Goal: Task Accomplishment & Management: Complete application form

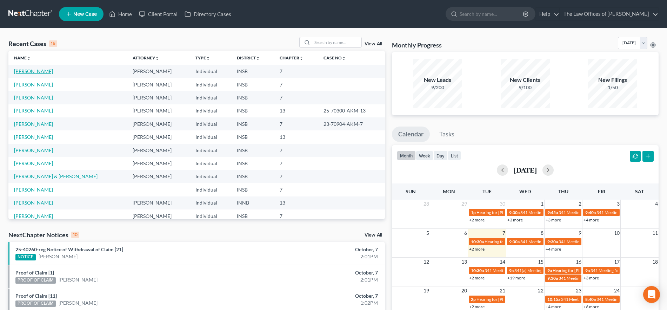
click at [38, 70] on link "[PERSON_NAME]" at bounding box center [33, 71] width 39 height 6
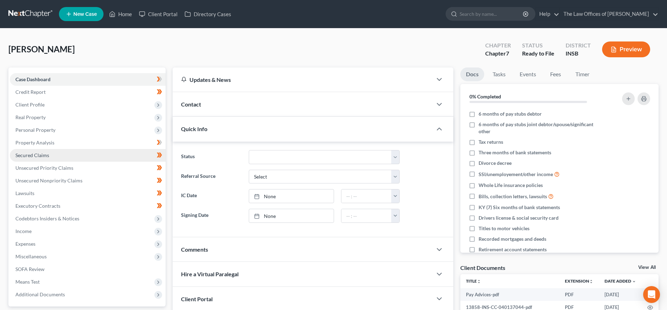
drag, startPoint x: 55, startPoint y: 153, endPoint x: 61, endPoint y: 157, distance: 6.5
click at [55, 153] on link "Secured Claims" at bounding box center [88, 155] width 156 height 13
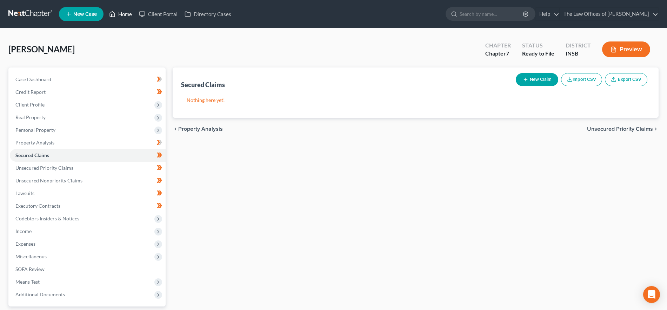
drag, startPoint x: 121, startPoint y: 9, endPoint x: 130, endPoint y: 2, distance: 11.0
click at [121, 9] on link "Home" at bounding box center [121, 14] width 30 height 13
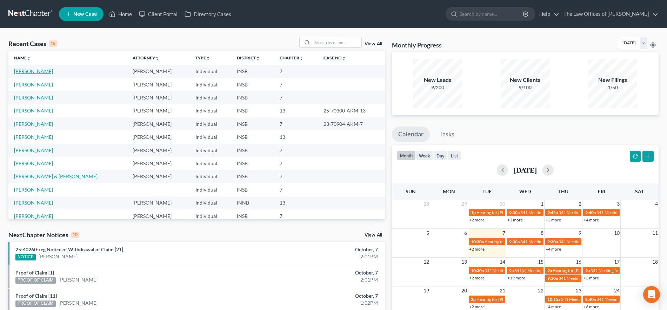
drag, startPoint x: 40, startPoint y: 73, endPoint x: 103, endPoint y: 74, distance: 62.8
click at [40, 73] on link "[PERSON_NAME]" at bounding box center [33, 71] width 39 height 6
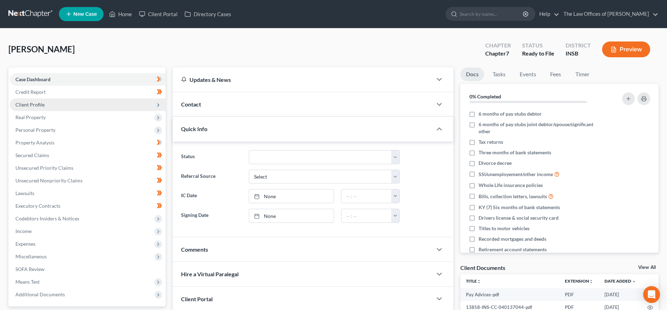
click at [52, 105] on span "Client Profile" at bounding box center [88, 104] width 156 height 13
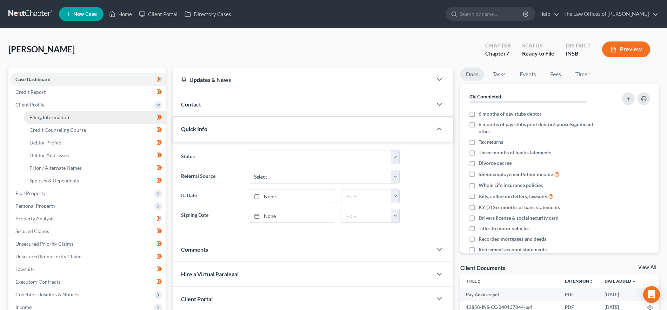
click at [54, 116] on span "Filing Information" at bounding box center [49, 117] width 40 height 6
select select "1"
select select "0"
select select "15"
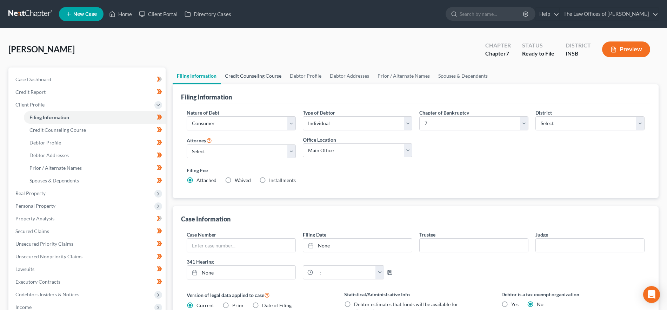
click at [244, 67] on link "Credit Counseling Course" at bounding box center [253, 75] width 65 height 17
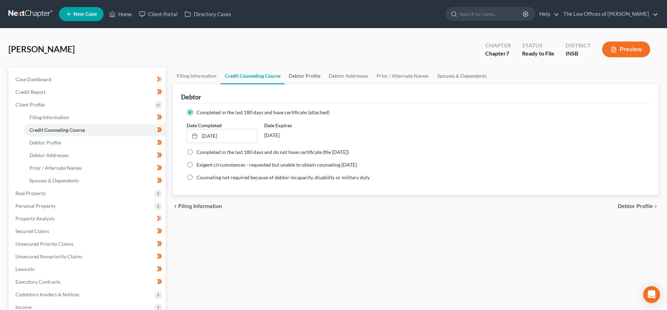
click at [303, 79] on link "Debtor Profile" at bounding box center [305, 75] width 40 height 17
select select "0"
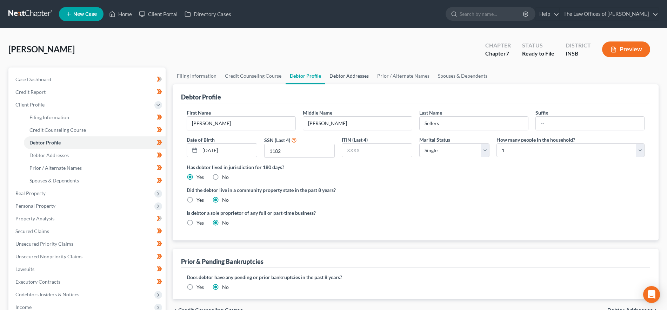
click at [354, 73] on link "Debtor Addresses" at bounding box center [349, 75] width 48 height 17
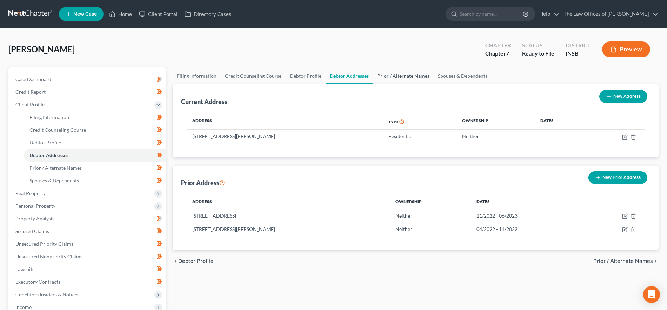
drag, startPoint x: 411, startPoint y: 74, endPoint x: 429, endPoint y: 74, distance: 17.9
click at [411, 74] on link "Prior / Alternate Names" at bounding box center [403, 75] width 61 height 17
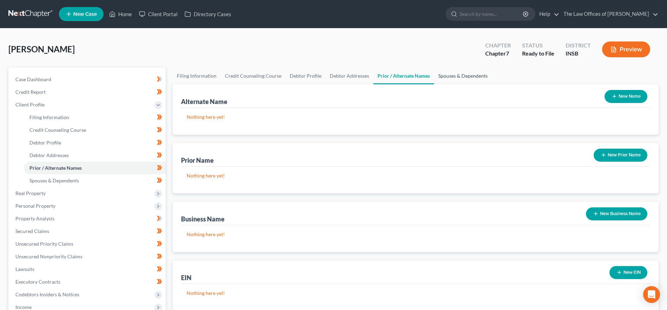
click at [472, 71] on link "Spouses & Dependents" at bounding box center [463, 75] width 58 height 17
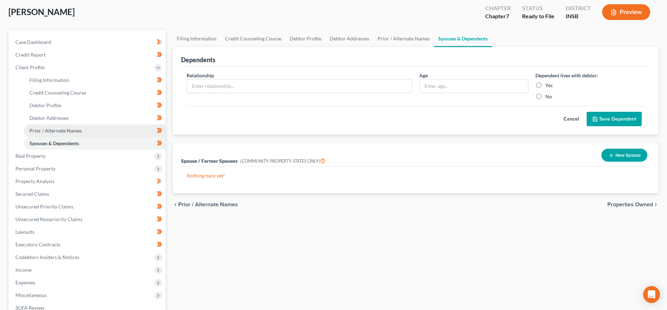
scroll to position [88, 0]
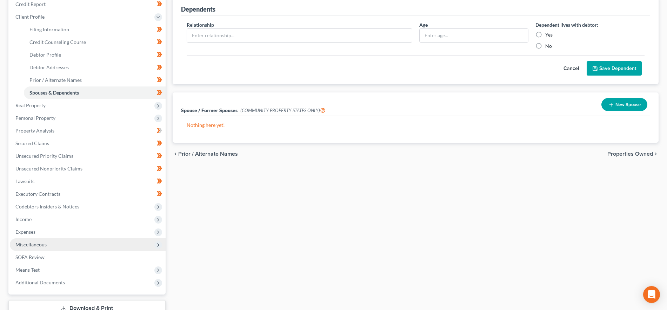
click at [52, 242] on span "Miscellaneous" at bounding box center [88, 244] width 156 height 13
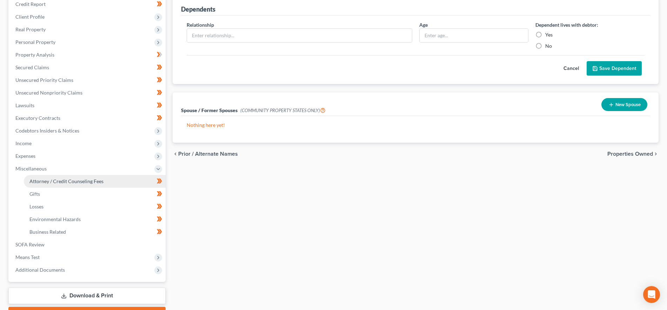
click at [84, 177] on link "Attorney / Credit Counseling Fees" at bounding box center [95, 181] width 142 height 13
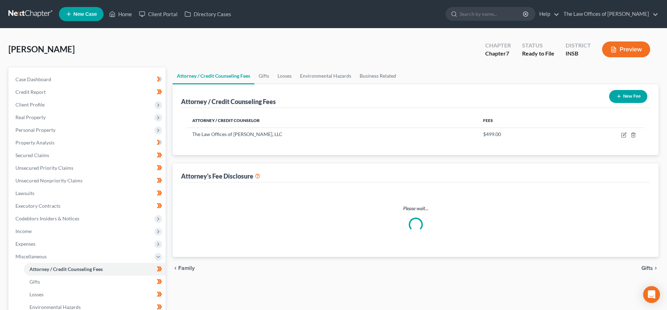
select select "18"
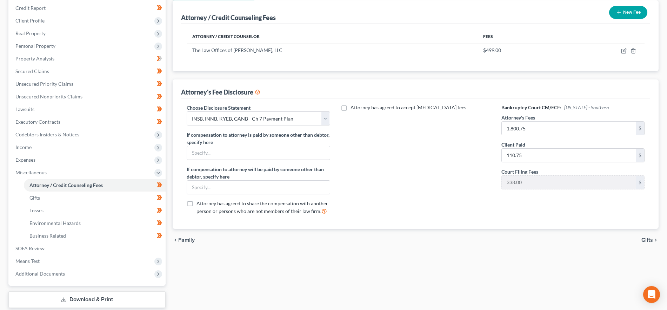
scroll to position [127, 0]
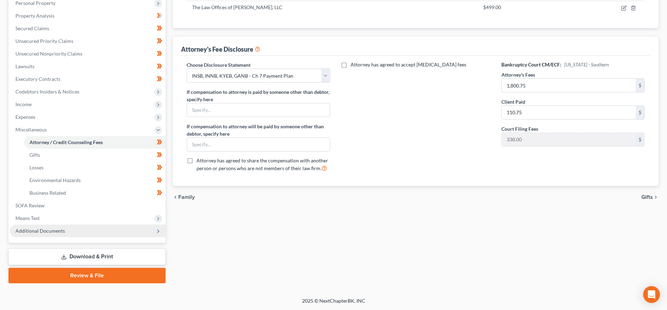
click at [62, 231] on span "Additional Documents" at bounding box center [39, 230] width 49 height 6
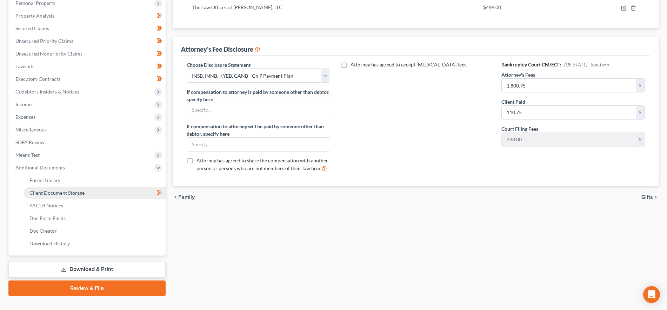
click at [79, 195] on link "Client Document Storage" at bounding box center [95, 192] width 142 height 13
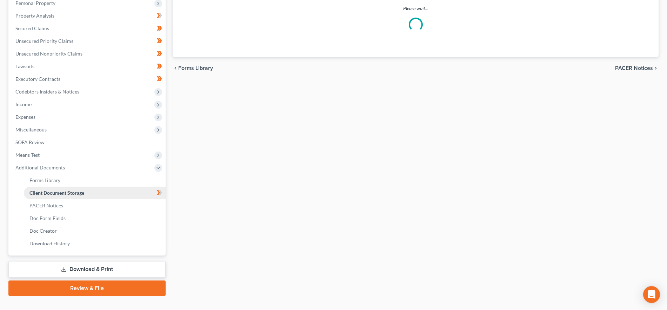
scroll to position [8, 0]
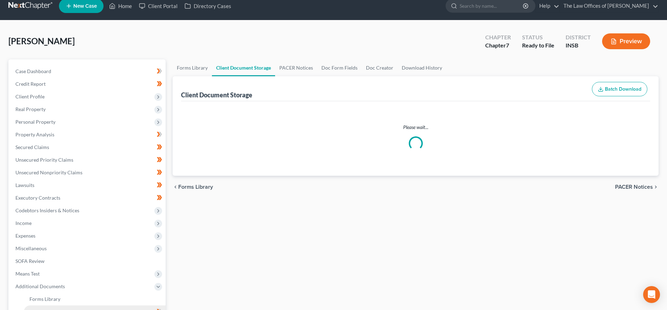
select select "9"
select select "15"
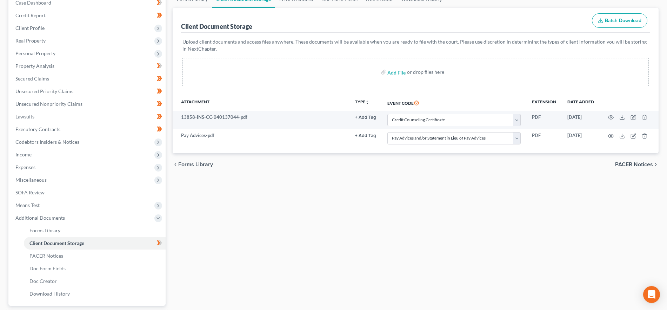
scroll to position [139, 0]
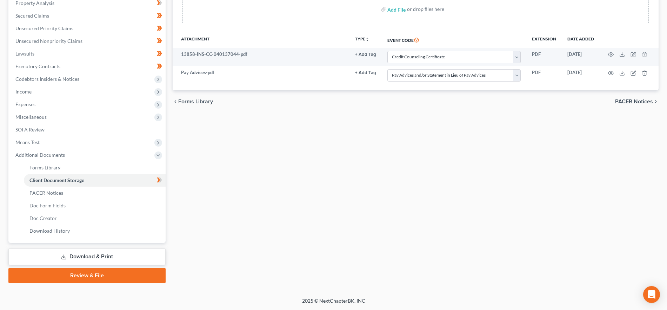
click at [108, 273] on link "Review & File" at bounding box center [86, 274] width 157 height 15
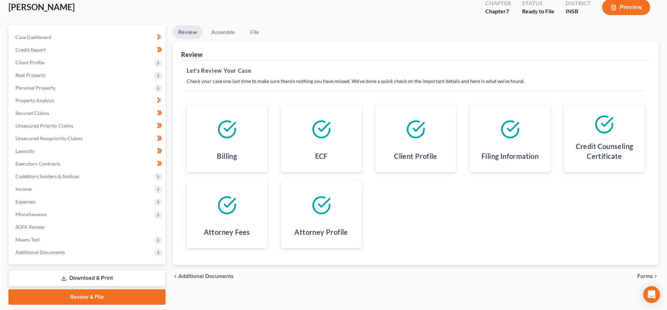
scroll to position [64, 0]
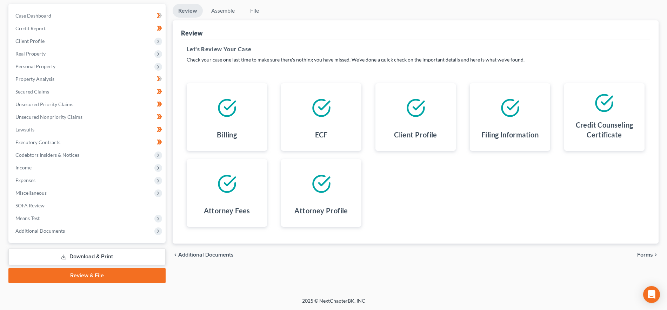
drag, startPoint x: 649, startPoint y: 254, endPoint x: 662, endPoint y: 253, distance: 13.0
click at [649, 254] on span "Forms" at bounding box center [645, 255] width 16 height 6
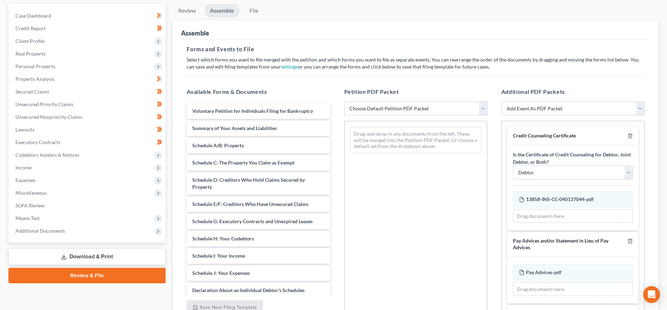
click at [430, 109] on select "Choose Default Petition PDF Packet Emergency Filing (Voluntary Petition and Cre…" at bounding box center [415, 108] width 143 height 14
select select "1"
click at [344, 101] on select "Choose Default Petition PDF Packet Emergency Filing (Voluntary Petition and Cre…" at bounding box center [415, 108] width 143 height 14
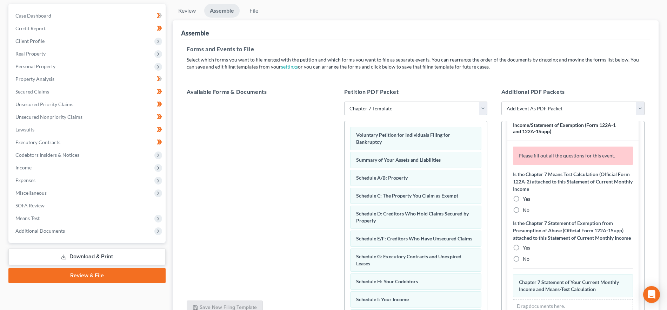
scroll to position [219, 0]
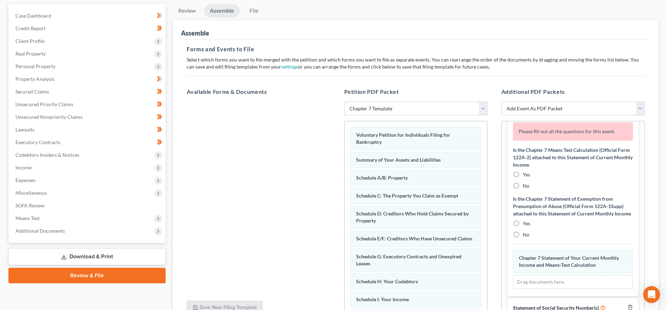
click at [523, 187] on label "No" at bounding box center [526, 185] width 7 height 7
click at [526, 187] on input "No" at bounding box center [528, 184] width 5 height 5
radio input "true"
click at [522, 238] on div "No" at bounding box center [573, 234] width 120 height 7
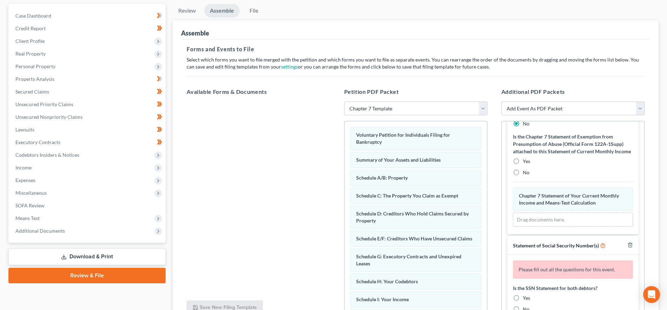
scroll to position [307, 0]
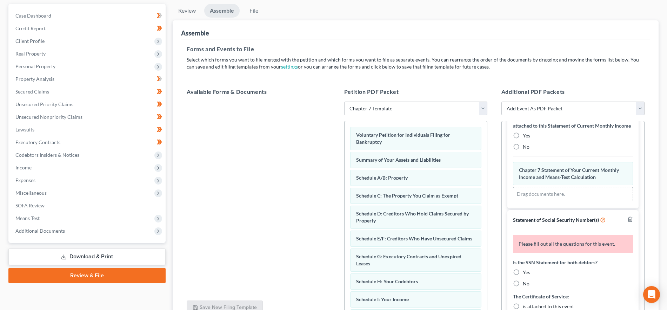
click at [523, 150] on label "No" at bounding box center [526, 146] width 7 height 7
click at [526, 148] on input "No" at bounding box center [528, 145] width 5 height 5
radio input "true"
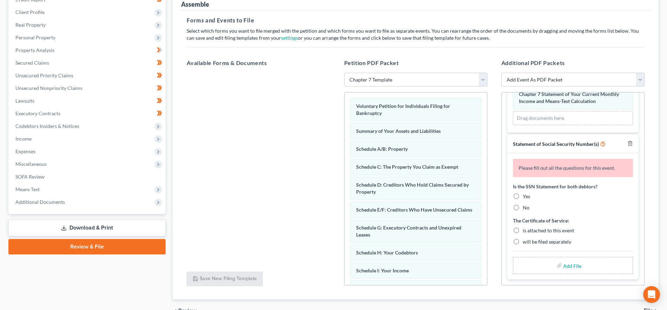
scroll to position [131, 0]
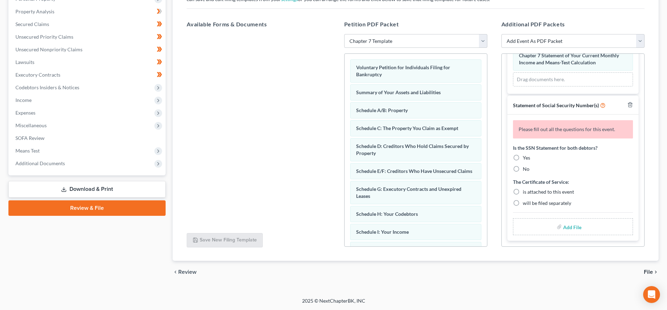
click at [523, 158] on label "Yes" at bounding box center [526, 157] width 7 height 7
click at [526, 158] on input "Yes" at bounding box center [528, 156] width 5 height 5
radio input "true"
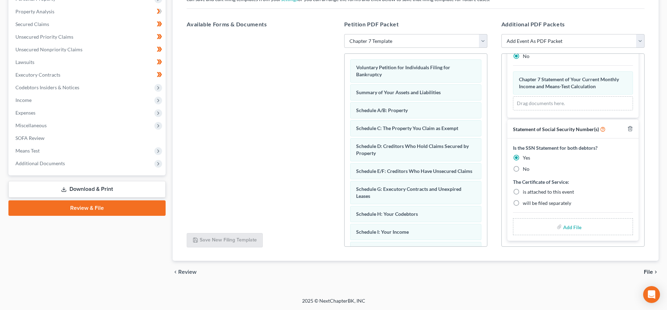
scroll to position [314, 0]
click at [523, 192] on label "is attached to this event" at bounding box center [548, 191] width 51 height 7
click at [526, 192] on input "is attached to this event" at bounding box center [528, 190] width 5 height 5
radio input "true"
click at [563, 226] on input "file" at bounding box center [571, 226] width 17 height 13
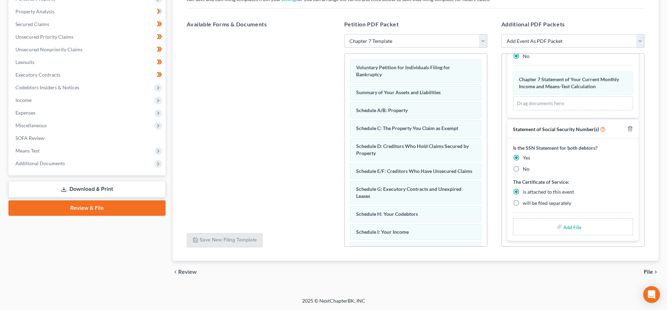
type input "C:\fakepath\SSN.pdf"
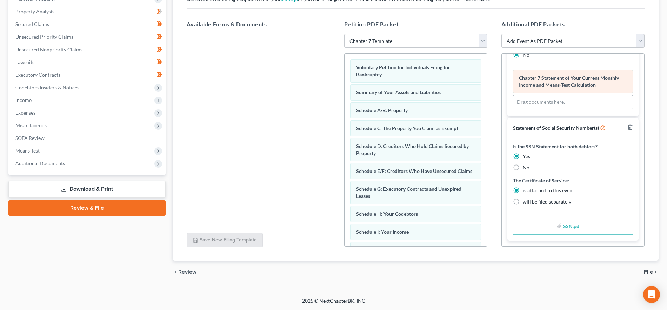
scroll to position [304, 0]
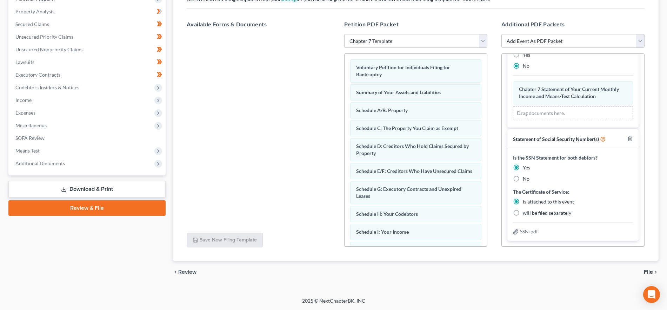
click at [648, 271] on span "File" at bounding box center [648, 272] width 9 height 6
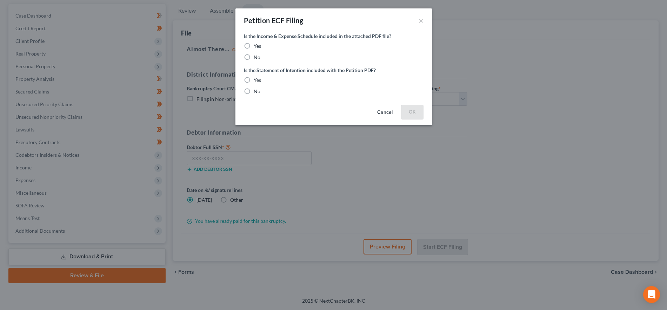
scroll to position [64, 0]
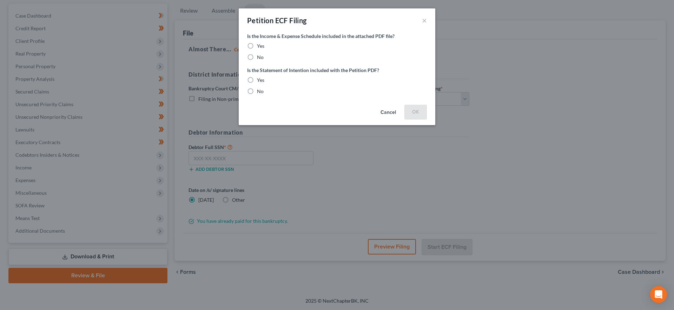
click at [259, 46] on span "Yes" at bounding box center [260, 46] width 7 height 6
click at [260, 46] on input "Yes" at bounding box center [262, 44] width 5 height 5
radio input "true"
click at [257, 77] on label "Yes" at bounding box center [260, 80] width 7 height 7
click at [260, 77] on input "Yes" at bounding box center [262, 79] width 5 height 5
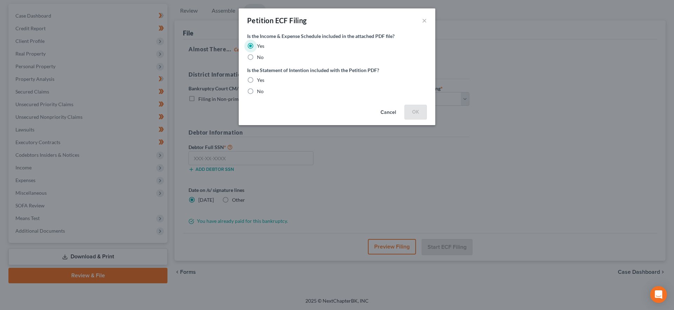
radio input "true"
click at [411, 110] on button "OK" at bounding box center [415, 112] width 22 height 14
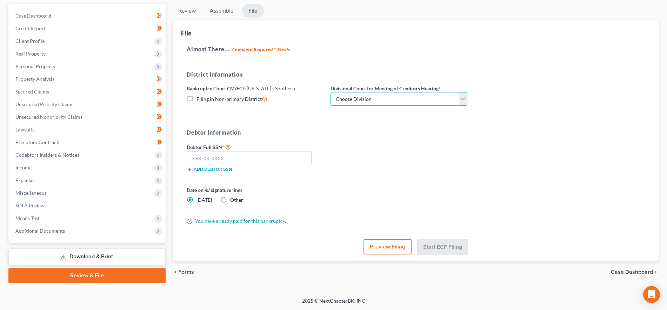
click at [400, 99] on select "Choose Division Evansville Indianapolis New Albany Terre Haute" at bounding box center [399, 99] width 137 height 14
select select "0"
click at [331, 92] on select "Choose Division Evansville Indianapolis New Albany Terre Haute" at bounding box center [399, 99] width 137 height 14
click at [211, 165] on div "Add debtor SSN" at bounding box center [255, 168] width 144 height 7
click at [211, 160] on input "text" at bounding box center [249, 158] width 125 height 14
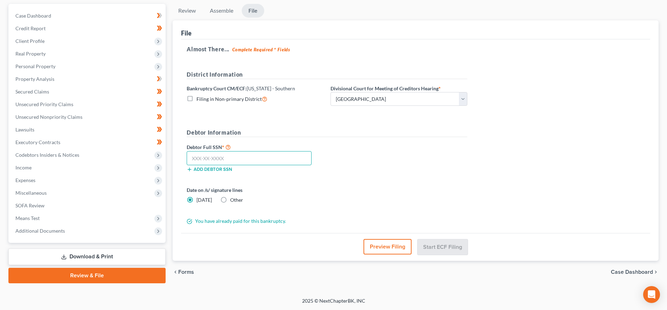
paste input "304-13-1182"
type input "304-13-1182"
click at [368, 241] on button "Preview Filing" at bounding box center [388, 246] width 48 height 15
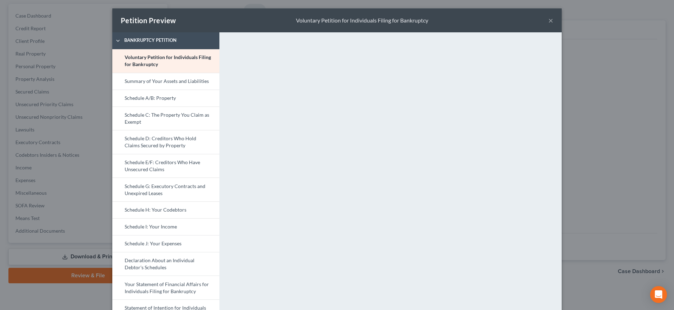
click at [548, 20] on button "×" at bounding box center [550, 20] width 5 height 8
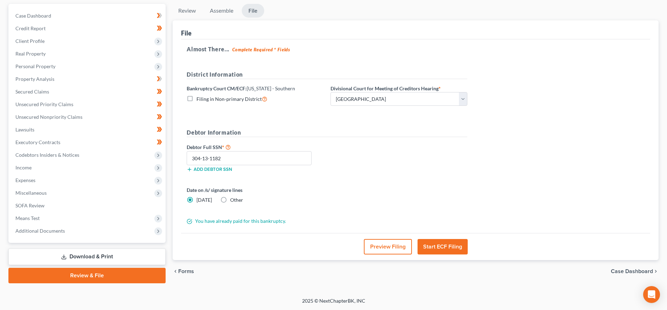
click at [438, 240] on button "Start ECF Filing" at bounding box center [443, 246] width 50 height 15
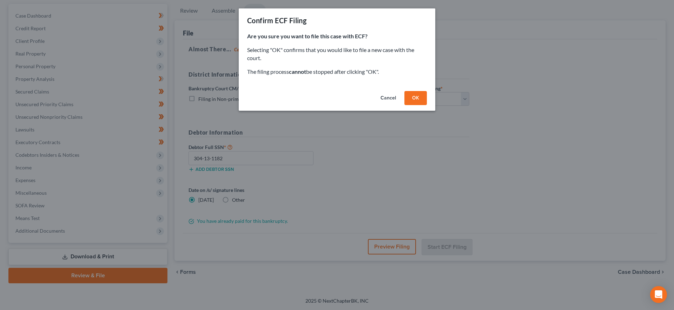
click at [418, 96] on button "OK" at bounding box center [415, 98] width 22 height 14
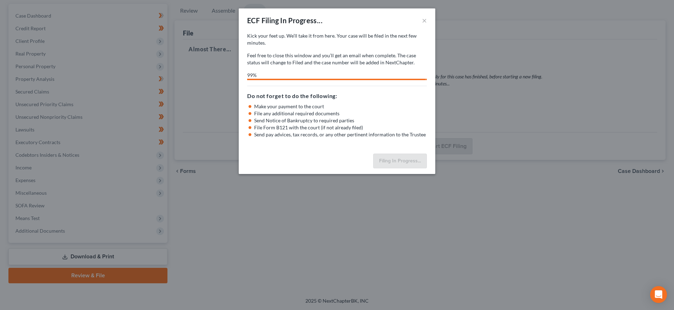
select select "0"
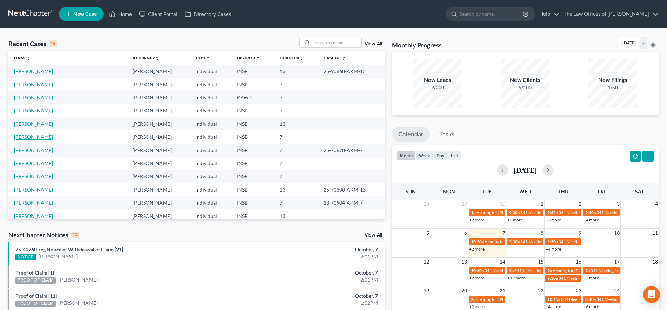
click at [35, 135] on link "[PERSON_NAME]" at bounding box center [33, 137] width 39 height 6
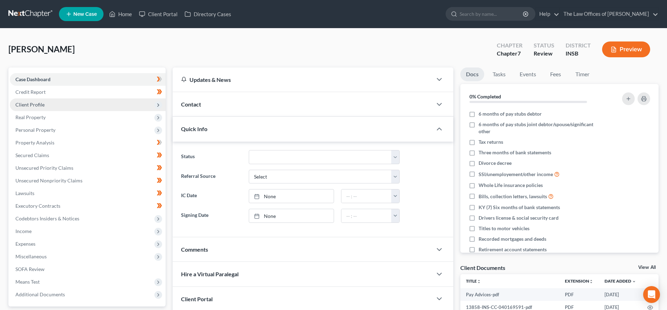
click at [101, 104] on span "Client Profile" at bounding box center [88, 104] width 156 height 13
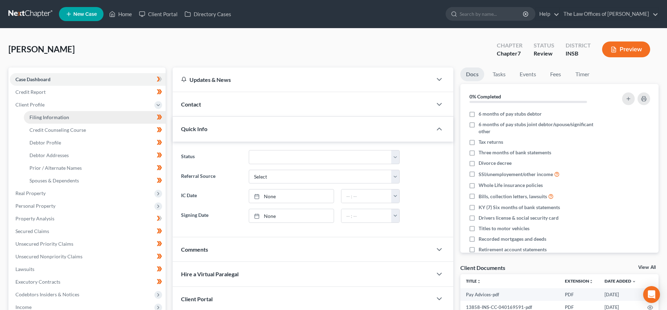
click at [80, 118] on link "Filing Information" at bounding box center [95, 117] width 142 height 13
select select "1"
select select "0"
select select "15"
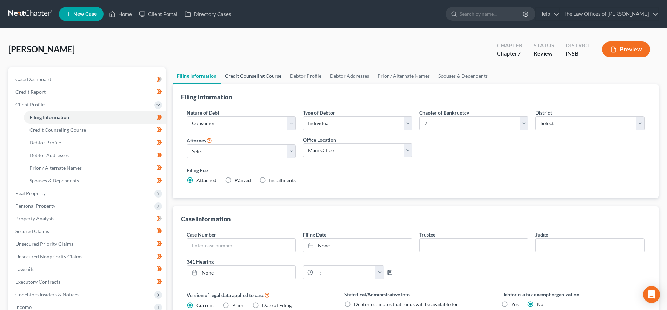
click at [257, 78] on link "Credit Counseling Course" at bounding box center [253, 75] width 65 height 17
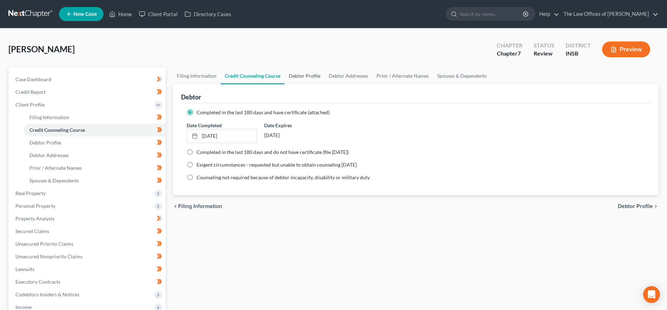
click at [313, 77] on link "Debtor Profile" at bounding box center [305, 75] width 40 height 17
select select "2"
select select "1"
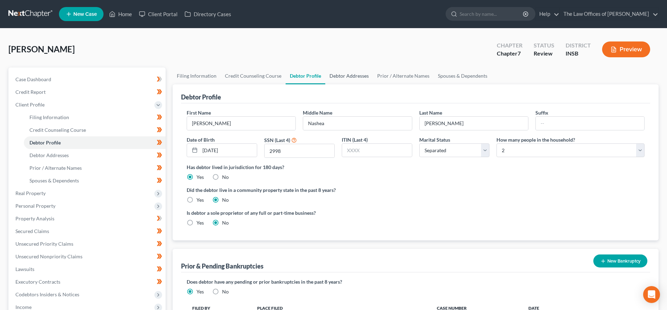
click at [354, 76] on link "Debtor Addresses" at bounding box center [349, 75] width 48 height 17
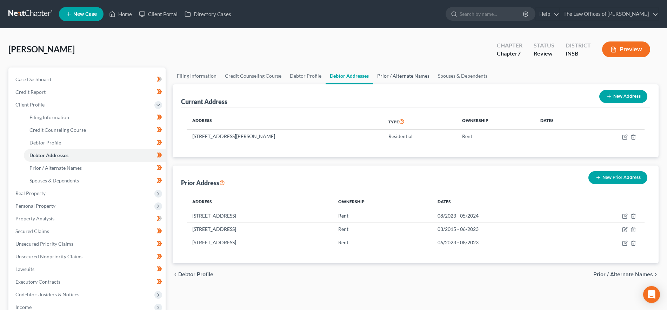
drag, startPoint x: 402, startPoint y: 77, endPoint x: 427, endPoint y: 81, distance: 25.2
click at [402, 78] on link "Prior / Alternate Names" at bounding box center [403, 75] width 61 height 17
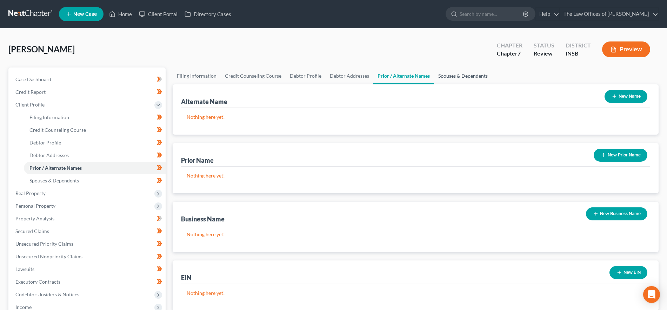
click at [463, 73] on link "Spouses & Dependents" at bounding box center [463, 75] width 58 height 17
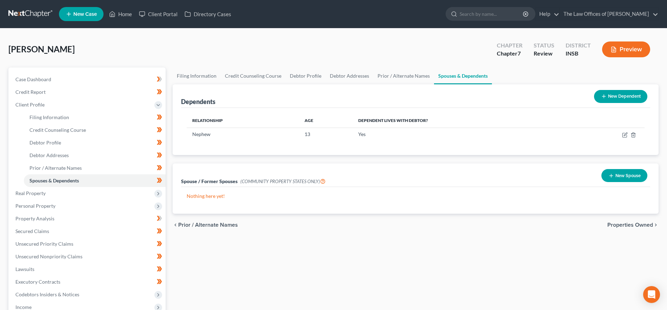
click at [626, 223] on span "Properties Owned" at bounding box center [631, 225] width 46 height 6
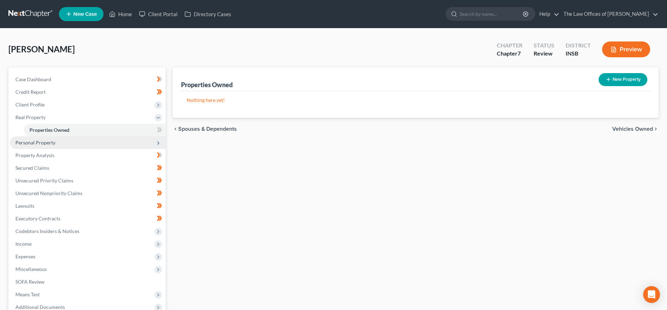
click at [81, 139] on span "Personal Property" at bounding box center [88, 142] width 156 height 13
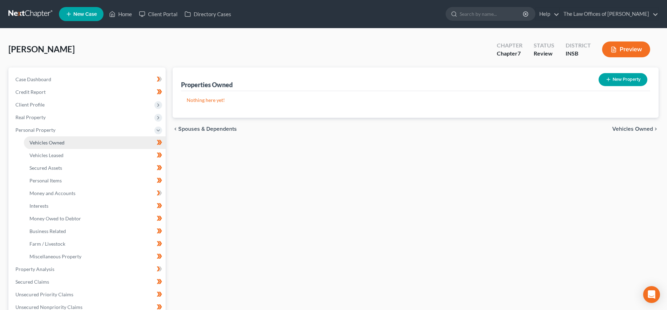
click at [77, 145] on link "Vehicles Owned" at bounding box center [95, 142] width 142 height 13
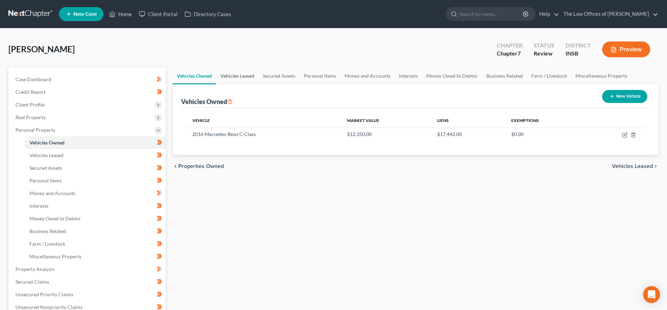
drag, startPoint x: 233, startPoint y: 77, endPoint x: 246, endPoint y: 76, distance: 13.0
click at [233, 77] on link "Vehicles Leased" at bounding box center [237, 75] width 42 height 17
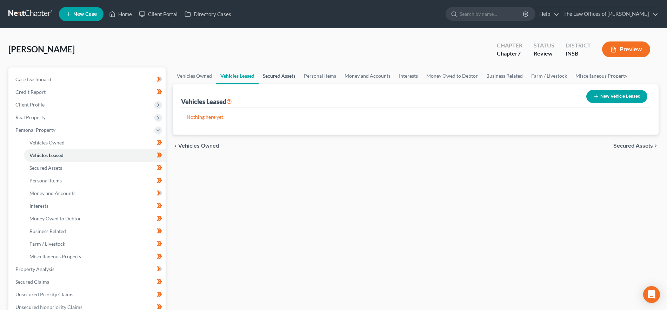
click at [274, 74] on link "Secured Assets" at bounding box center [279, 75] width 41 height 17
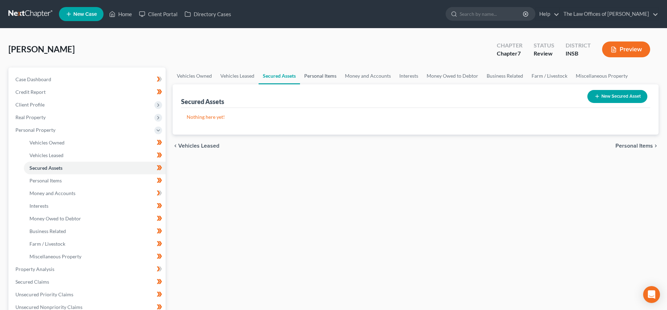
click at [333, 75] on link "Personal Items" at bounding box center [320, 75] width 41 height 17
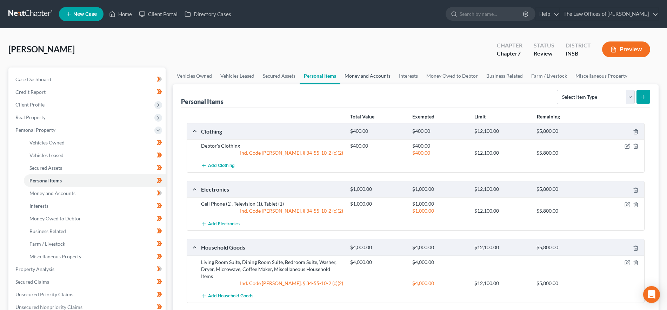
click at [364, 76] on link "Money and Accounts" at bounding box center [367, 75] width 54 height 17
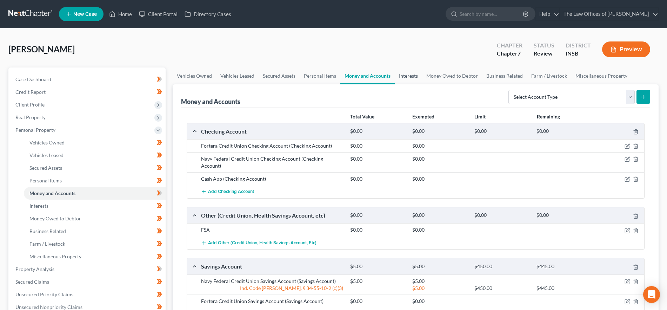
click at [407, 78] on link "Interests" at bounding box center [408, 75] width 27 height 17
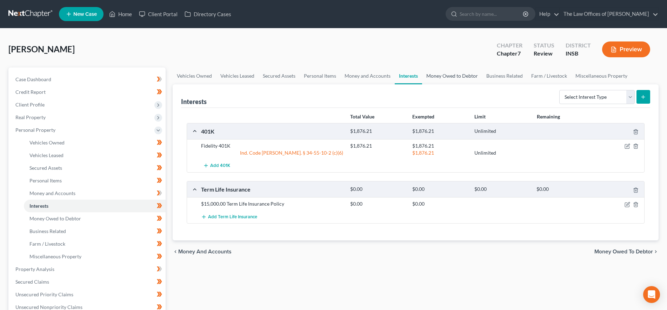
click at [438, 77] on link "Money Owed to Debtor" at bounding box center [452, 75] width 60 height 17
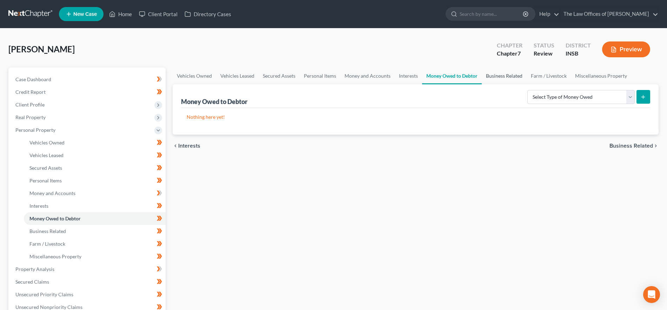
click at [506, 77] on link "Business Related" at bounding box center [504, 75] width 45 height 17
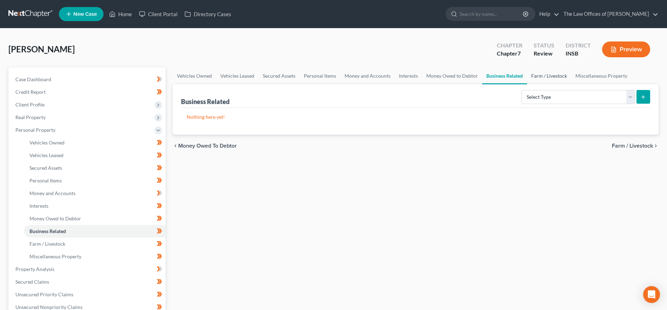
drag, startPoint x: 558, startPoint y: 76, endPoint x: 567, endPoint y: 78, distance: 8.6
click at [558, 76] on link "Farm / Livestock" at bounding box center [549, 75] width 44 height 17
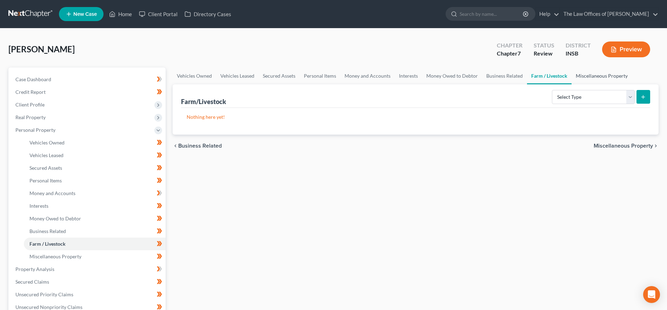
click at [589, 73] on link "Miscellaneous Property" at bounding box center [602, 75] width 60 height 17
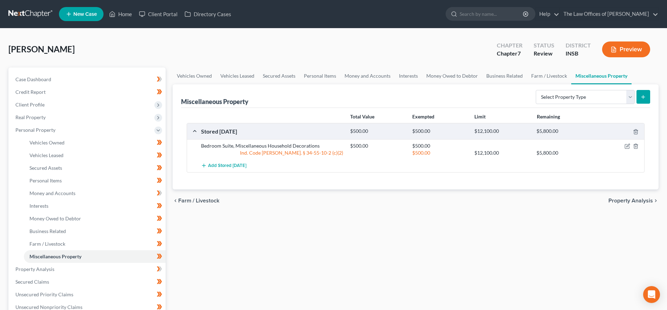
click at [622, 203] on span "Property Analysis" at bounding box center [631, 201] width 45 height 6
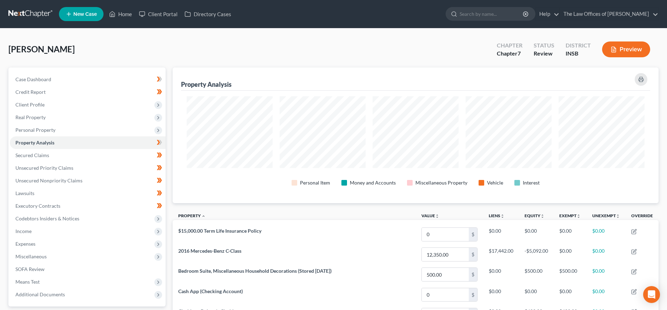
scroll to position [135, 486]
click at [40, 153] on span "Secured Claims" at bounding box center [32, 155] width 34 height 6
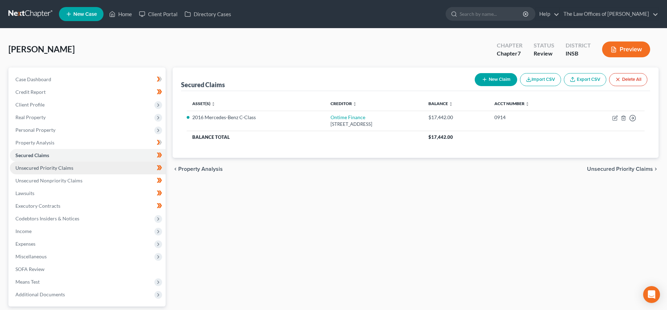
click at [64, 169] on span "Unsecured Priority Claims" at bounding box center [44, 168] width 58 height 6
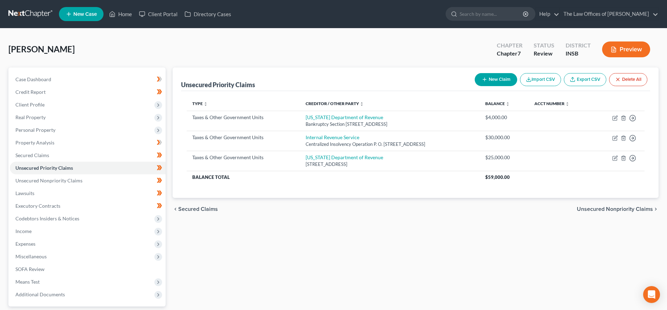
click at [618, 208] on span "Unsecured Nonpriority Claims" at bounding box center [615, 209] width 76 height 6
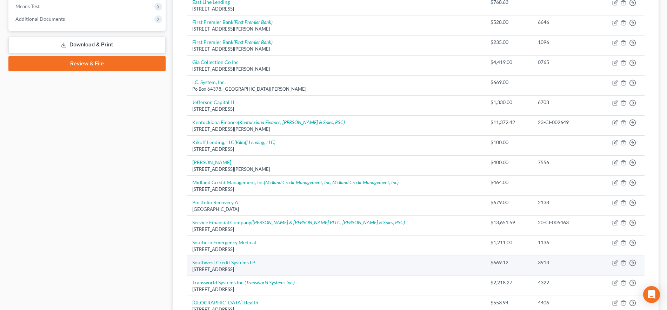
scroll to position [351, 0]
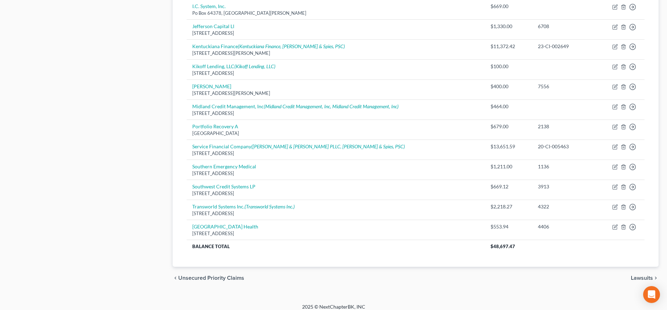
click at [647, 280] on span "Lawsuits" at bounding box center [642, 278] width 22 height 6
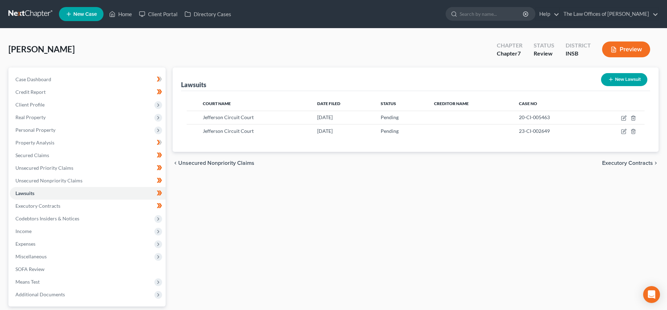
click at [612, 161] on span "Executory Contracts" at bounding box center [627, 163] width 51 height 6
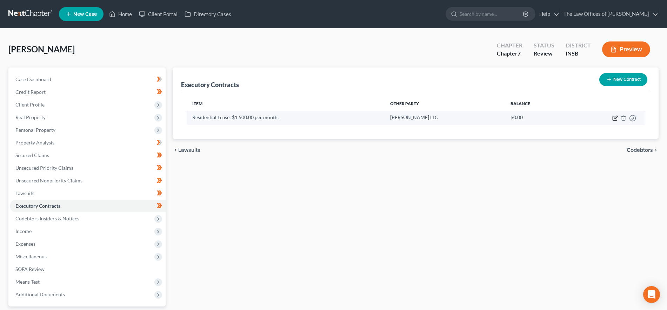
click at [614, 118] on icon "button" at bounding box center [615, 118] width 6 height 6
select select "3"
select select "15"
select select "0"
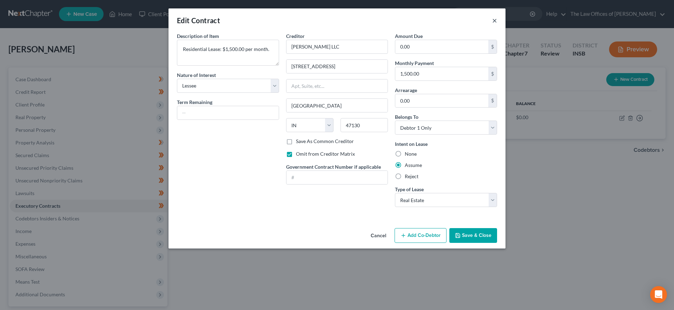
click at [494, 19] on button "×" at bounding box center [494, 20] width 5 height 8
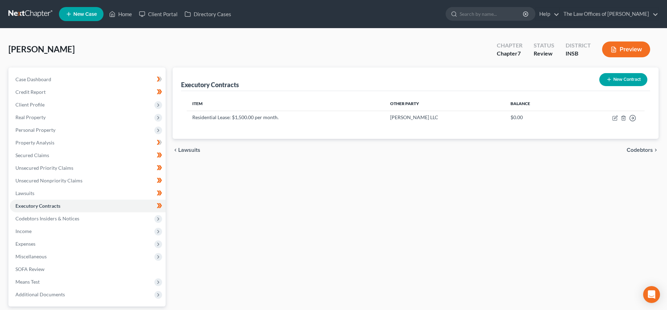
click at [639, 150] on span "Codebtors" at bounding box center [640, 150] width 26 height 6
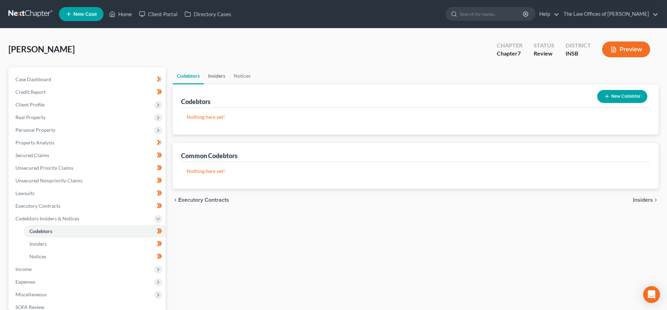
click at [223, 75] on link "Insiders" at bounding box center [217, 75] width 26 height 17
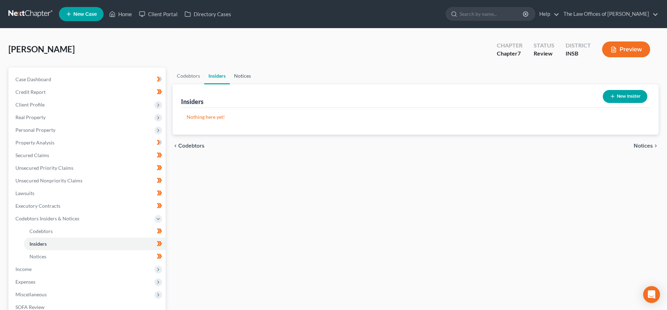
click at [241, 77] on link "Notices" at bounding box center [242, 75] width 25 height 17
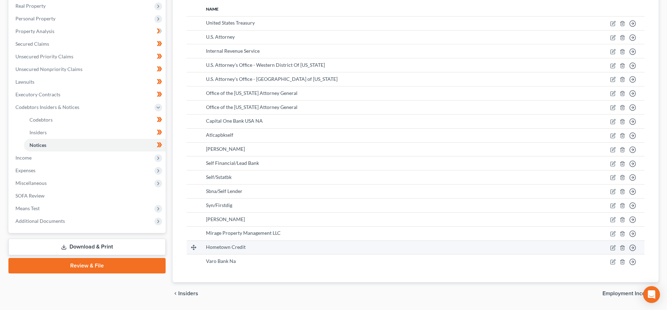
scroll to position [133, 0]
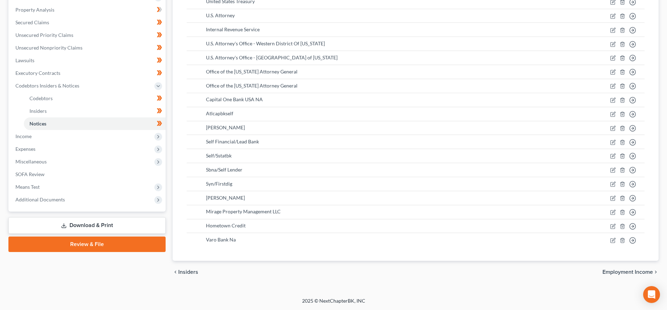
click at [636, 272] on span "Employment Income" at bounding box center [628, 272] width 51 height 6
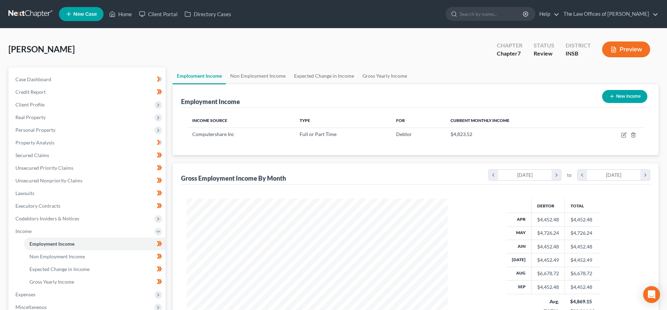
scroll to position [131, 276]
click at [263, 77] on link "Non Employment Income" at bounding box center [258, 75] width 64 height 17
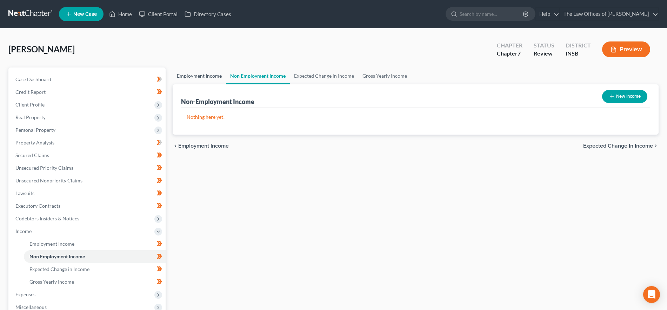
click at [207, 73] on link "Employment Income" at bounding box center [199, 75] width 53 height 17
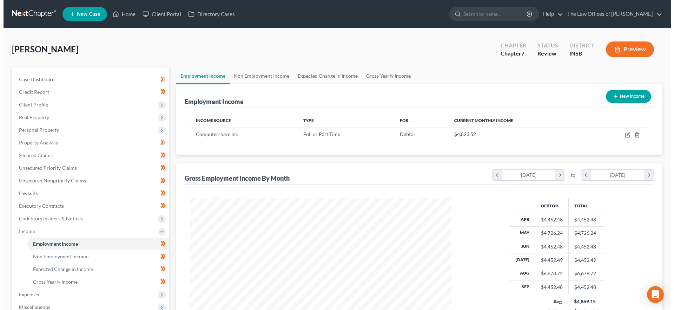
scroll to position [131, 276]
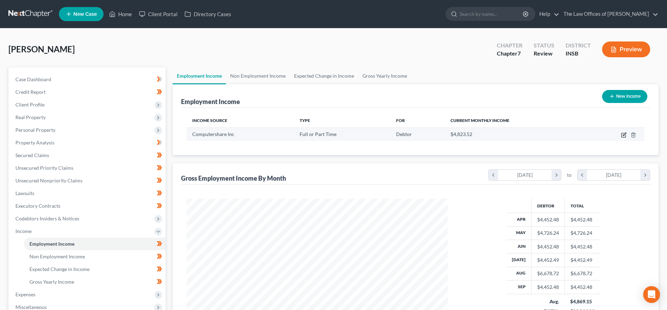
click at [624, 133] on icon "button" at bounding box center [624, 133] width 3 height 3
select select "0"
select select "18"
select select "2"
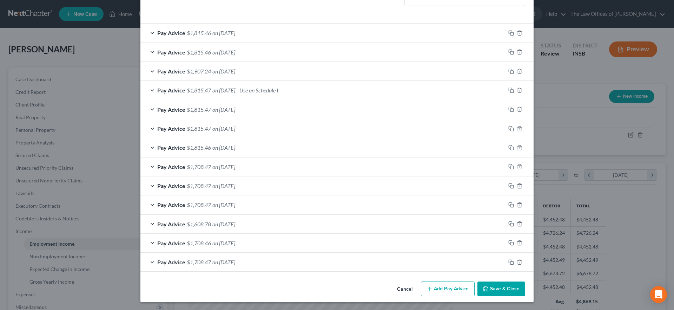
scroll to position [215, 0]
click at [222, 95] on div "Pay Advice $1,815.47 on 08/15/2025 - Use on Schedule I" at bounding box center [322, 89] width 365 height 19
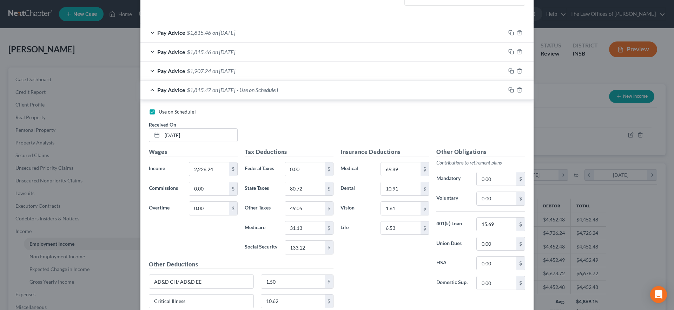
click at [159, 108] on label "Use on Schedule I" at bounding box center [178, 111] width 38 height 7
click at [161, 108] on input "Use on Schedule I" at bounding box center [163, 110] width 5 height 5
checkbox input "false"
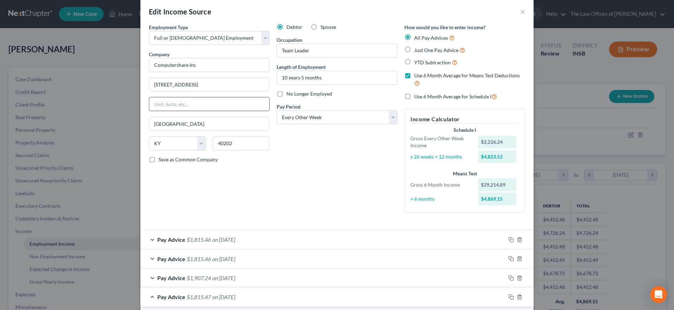
scroll to position [0, 0]
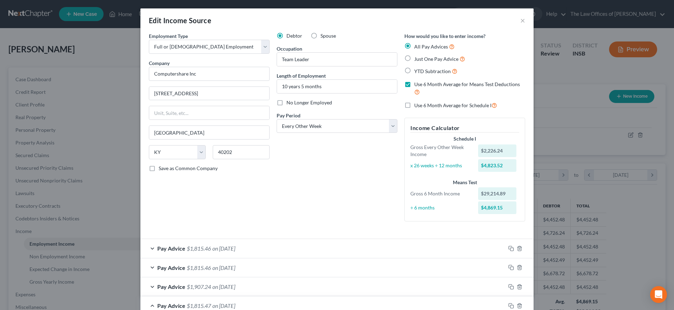
click at [414, 105] on label "Use 6 Month Average for Schedule I" at bounding box center [455, 105] width 83 height 8
click at [417, 105] on input "Use 6 Month Average for Schedule I" at bounding box center [419, 103] width 5 height 5
checkbox input "true"
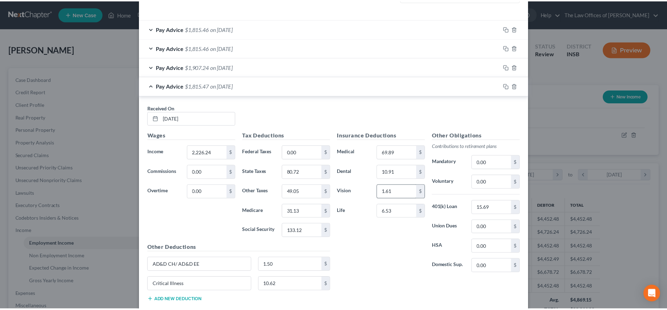
scroll to position [434, 0]
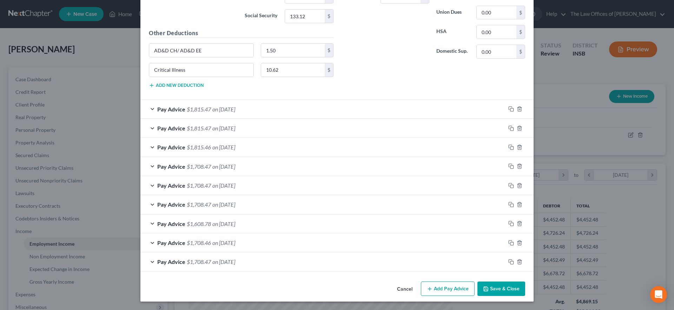
click at [493, 287] on button "Save & Close" at bounding box center [501, 288] width 48 height 15
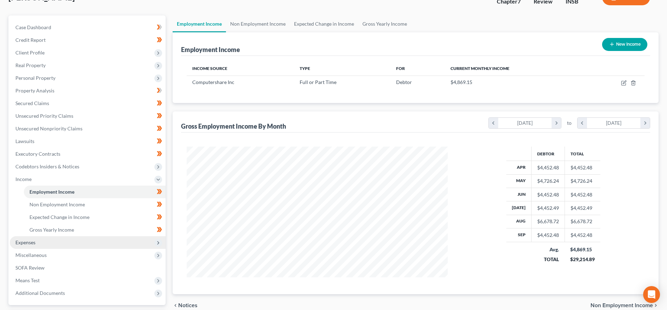
scroll to position [88, 0]
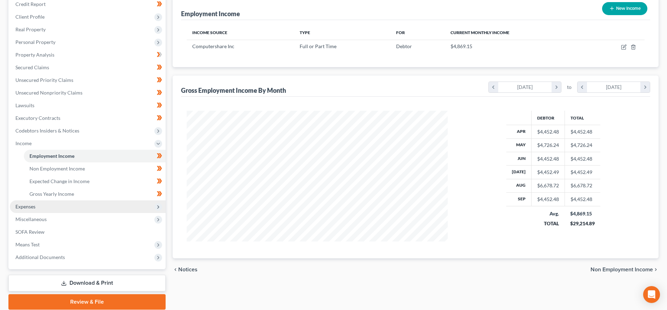
click at [62, 203] on span "Expenses" at bounding box center [88, 206] width 156 height 13
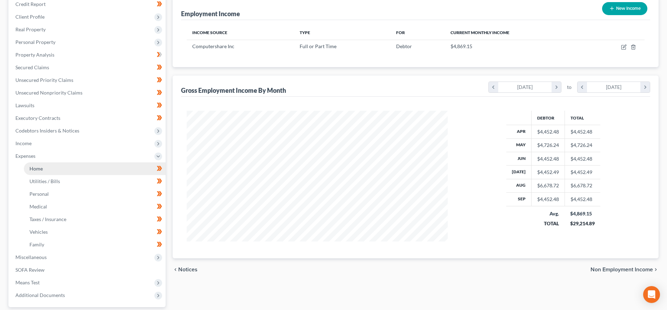
click at [70, 171] on link "Home" at bounding box center [95, 168] width 142 height 13
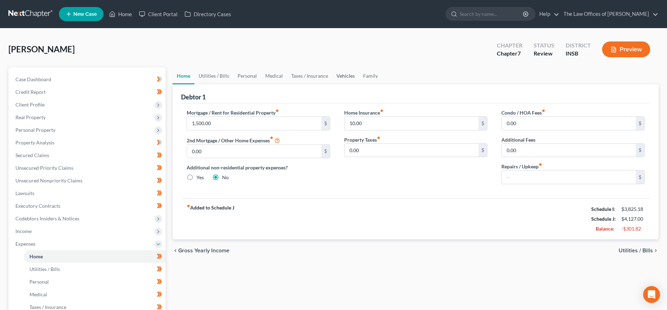
click at [344, 77] on link "Vehicles" at bounding box center [345, 75] width 27 height 17
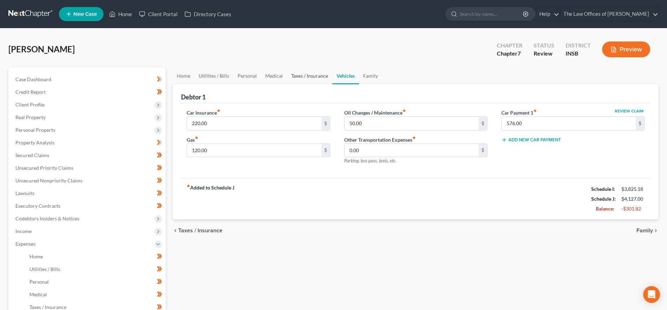
click at [311, 71] on link "Taxes / Insurance" at bounding box center [309, 75] width 45 height 17
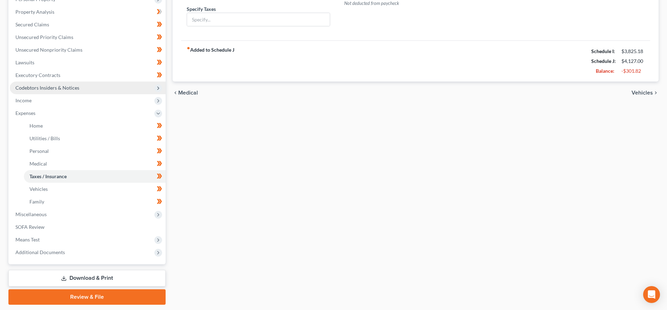
scroll to position [132, 0]
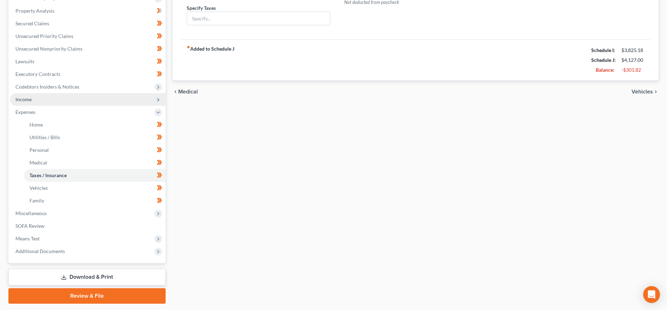
click at [59, 101] on span "Income" at bounding box center [88, 99] width 156 height 13
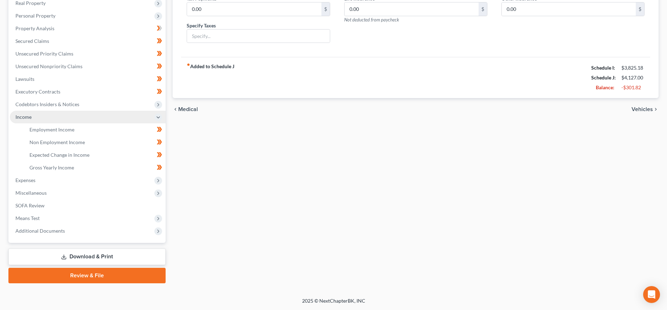
scroll to position [114, 0]
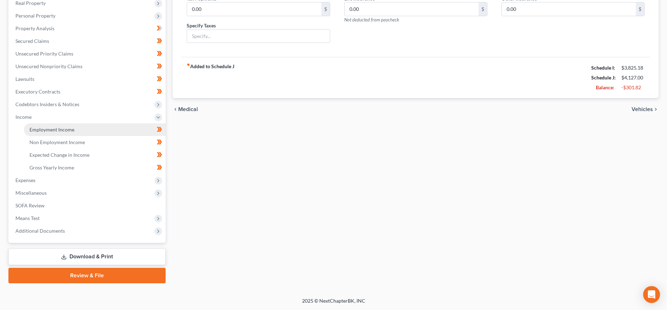
click at [58, 127] on span "Employment Income" at bounding box center [51, 129] width 45 height 6
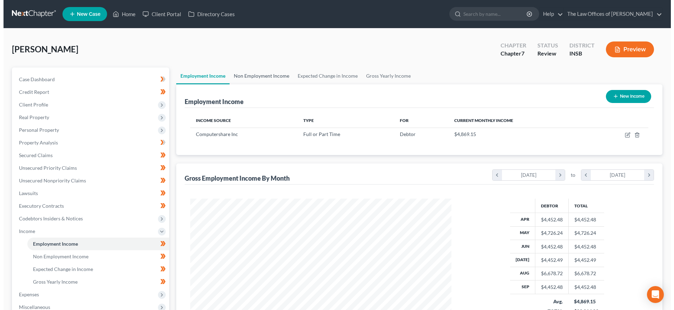
scroll to position [131, 276]
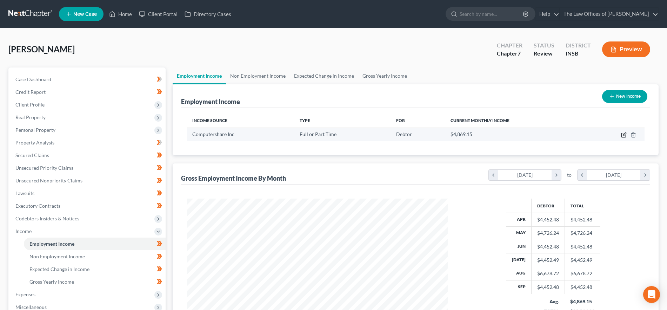
click at [623, 134] on icon "button" at bounding box center [624, 135] width 6 height 6
select select "0"
select select "18"
select select "2"
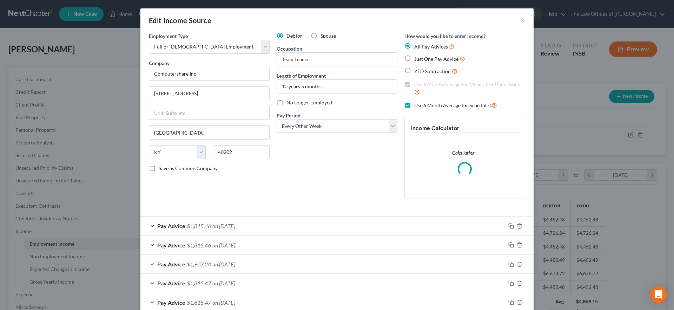
scroll to position [132, 278]
click at [212, 224] on span "on 09/26/2025" at bounding box center [223, 225] width 23 height 7
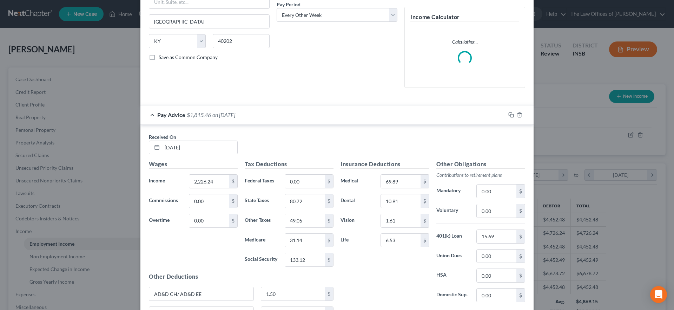
scroll to position [219, 0]
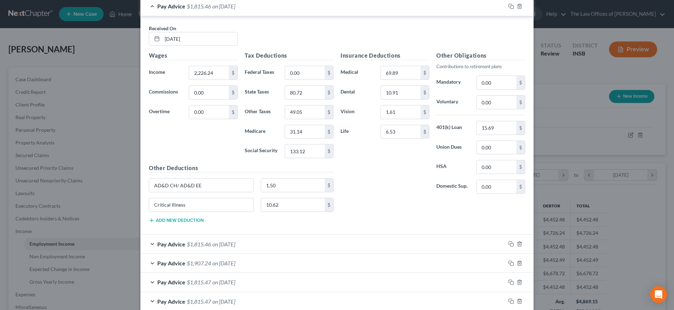
click at [238, 247] on div "Pay Advice $1,815.46 on 09/12/2025" at bounding box center [322, 243] width 365 height 19
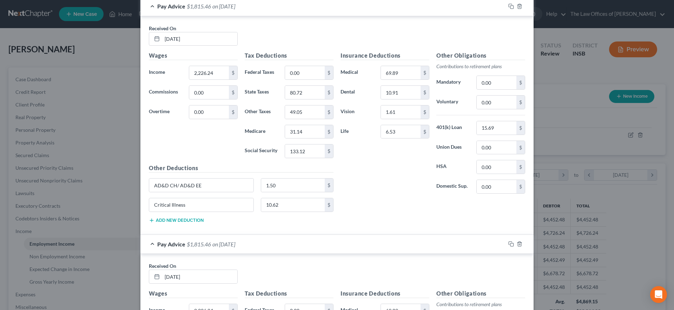
scroll to position [439, 0]
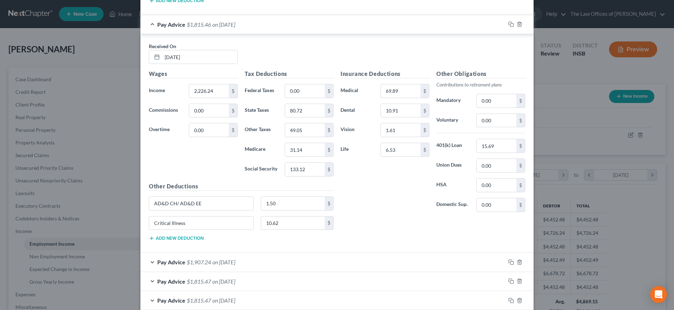
click at [235, 259] on span "on 08/29/2025" at bounding box center [223, 261] width 23 height 7
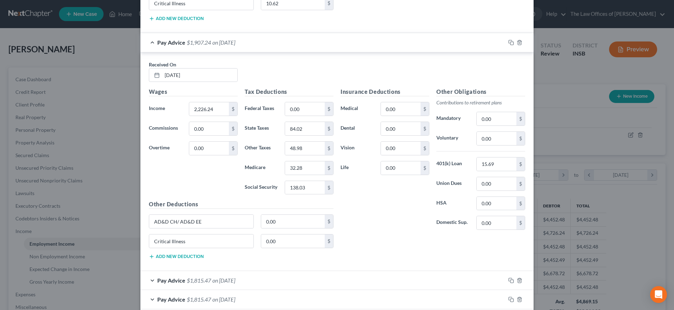
scroll to position [834, 0]
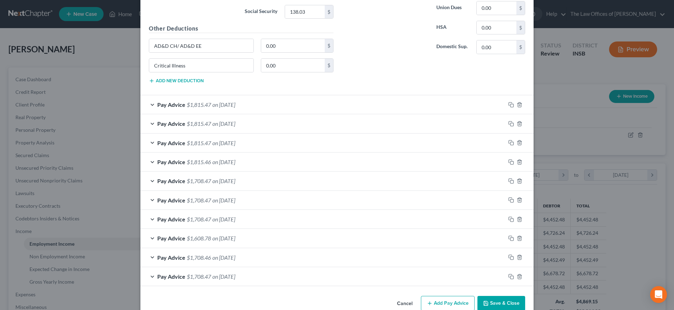
click at [233, 274] on span "on 04/11/2025" at bounding box center [223, 276] width 23 height 7
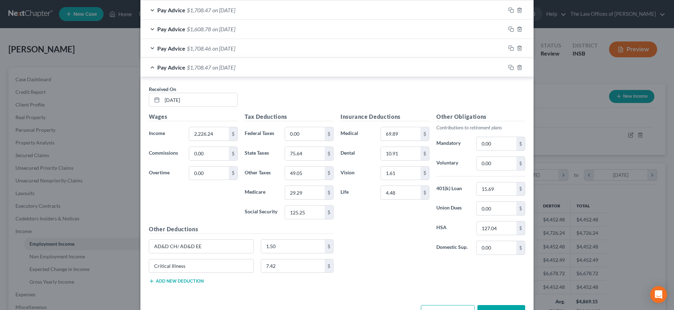
scroll to position [0, 0]
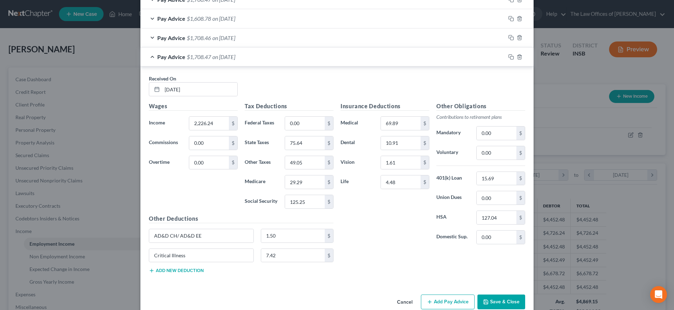
click at [214, 36] on span "on 04/25/2025" at bounding box center [223, 37] width 23 height 7
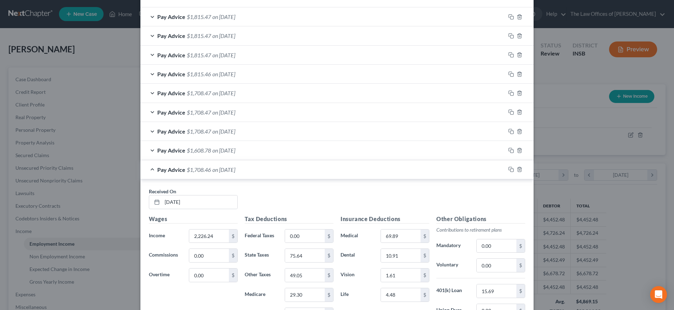
click at [228, 51] on div "Pay Advice $1,815.47 on 07/18/2025" at bounding box center [322, 55] width 365 height 19
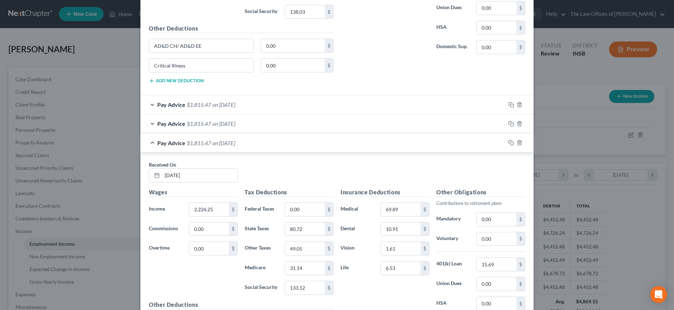
click at [151, 140] on div "Pay Advice $1,815.47 on 07/18/2025" at bounding box center [322, 142] width 365 height 19
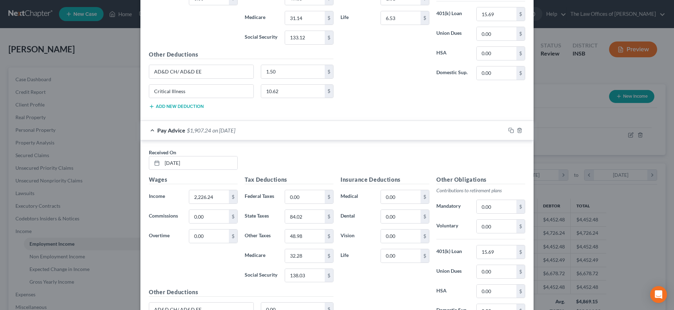
click at [215, 132] on span "on 08/29/2025" at bounding box center [223, 130] width 23 height 7
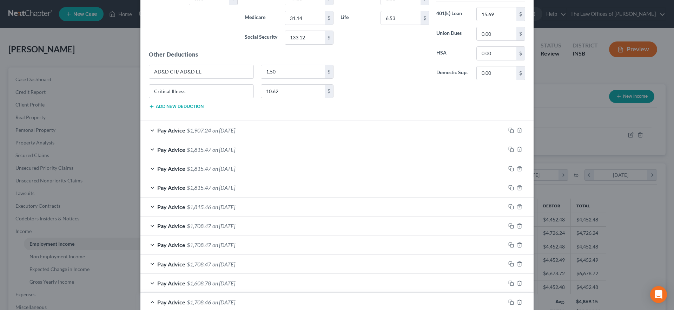
click at [235, 151] on span "on 08/15/2025" at bounding box center [223, 149] width 23 height 7
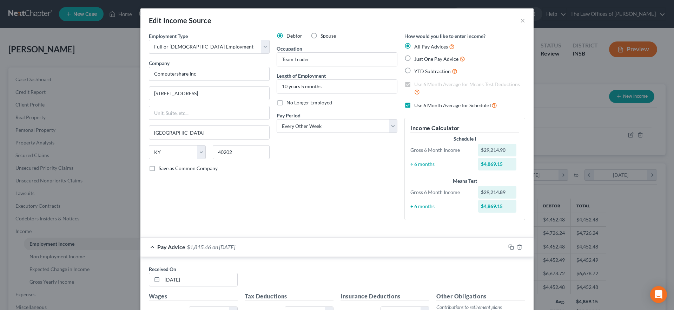
drag, startPoint x: 404, startPoint y: 103, endPoint x: 356, endPoint y: 153, distance: 69.5
click at [414, 103] on label "Use 6 Month Average for Schedule I" at bounding box center [455, 105] width 83 height 8
click at [417, 103] on input "Use 6 Month Average for Schedule I" at bounding box center [419, 103] width 5 height 5
checkbox input "false"
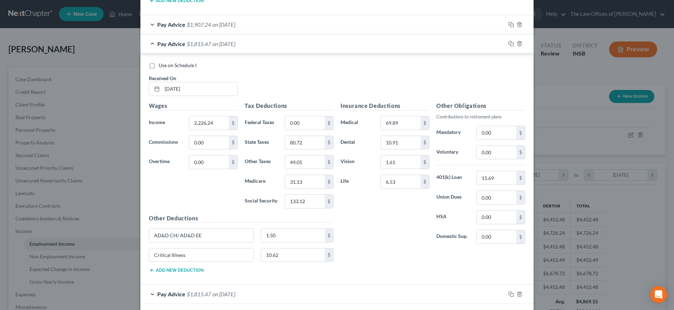
scroll to position [703, 0]
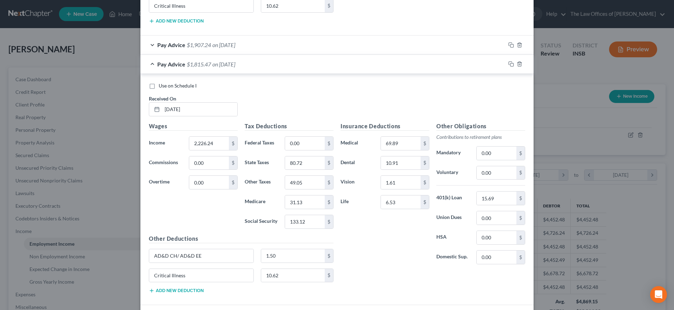
click at [159, 86] on label "Use on Schedule I" at bounding box center [178, 85] width 38 height 7
click at [161, 86] on input "Use on Schedule I" at bounding box center [163, 84] width 5 height 5
checkbox input "true"
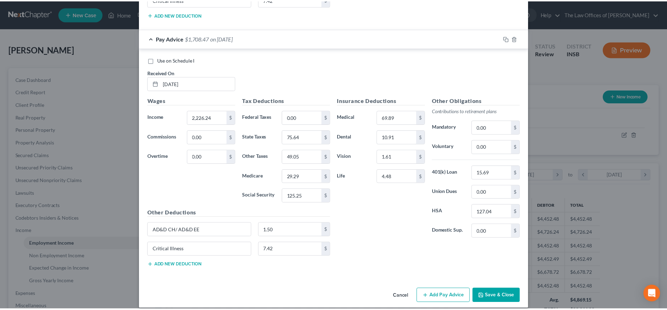
scroll to position [1370, 0]
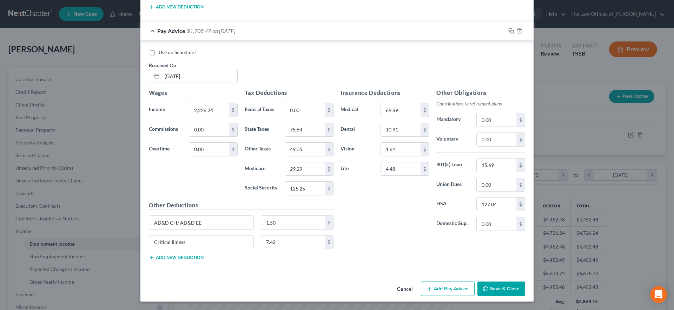
click at [399, 287] on button "Cancel" at bounding box center [404, 289] width 27 height 14
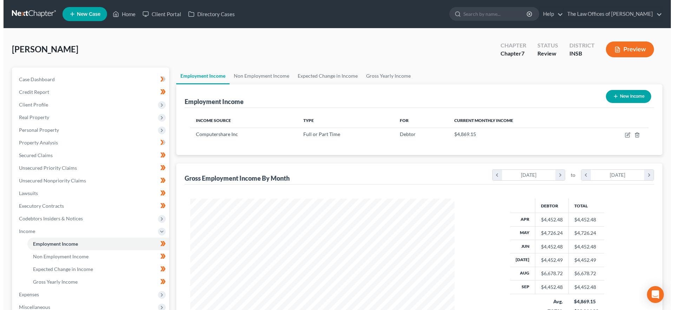
scroll to position [350846, 350701]
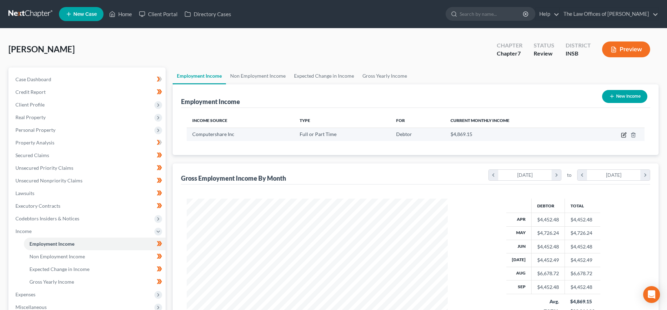
click at [623, 134] on icon "button" at bounding box center [624, 135] width 6 height 6
select select "0"
select select "18"
select select "2"
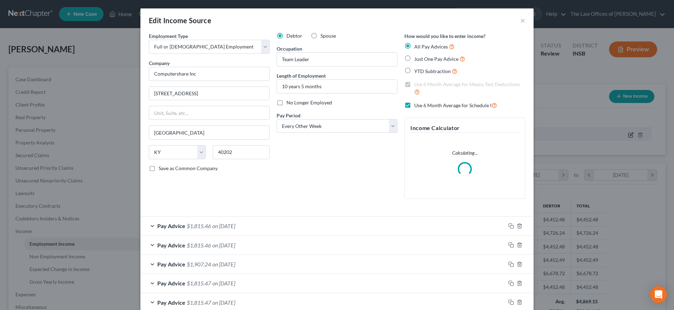
scroll to position [132, 278]
click at [414, 104] on label "Use 6 Month Average for Schedule I" at bounding box center [455, 105] width 83 height 8
click at [417, 104] on input "Use 6 Month Average for Schedule I" at bounding box center [419, 103] width 5 height 5
checkbox input "false"
click at [235, 284] on span "on 08/15/2025" at bounding box center [223, 282] width 23 height 7
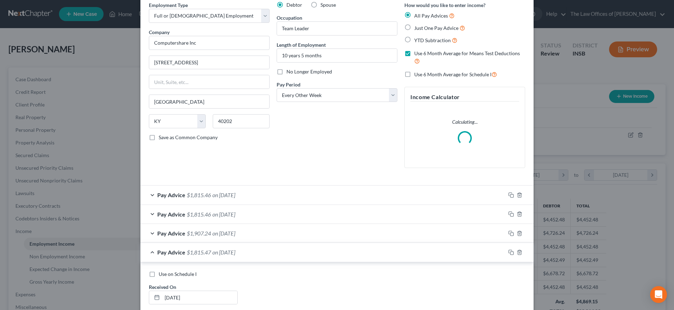
scroll to position [88, 0]
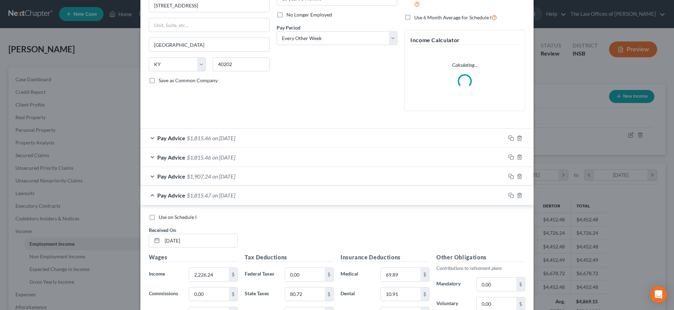
click at [159, 213] on label "Use on Schedule I" at bounding box center [178, 216] width 38 height 7
click at [161, 213] on input "Use on Schedule I" at bounding box center [163, 215] width 5 height 5
checkbox input "true"
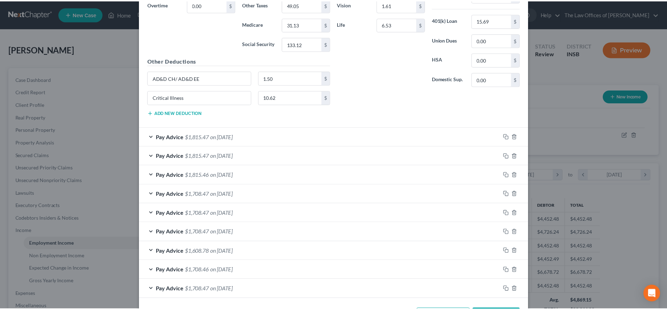
scroll to position [424, 0]
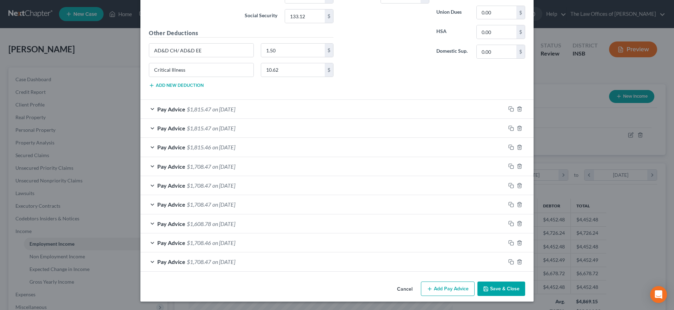
click at [508, 291] on button "Save & Close" at bounding box center [501, 288] width 48 height 15
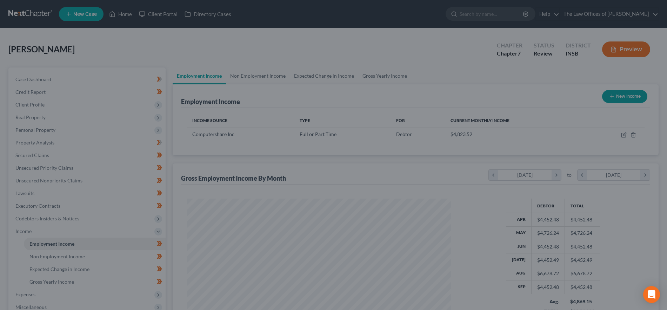
scroll to position [350846, 350701]
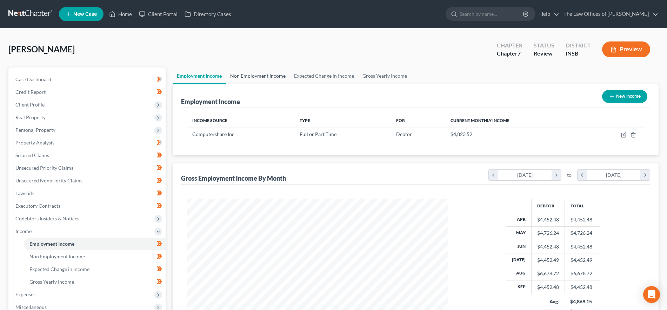
drag, startPoint x: 248, startPoint y: 78, endPoint x: 264, endPoint y: 78, distance: 15.8
click at [248, 78] on link "Non Employment Income" at bounding box center [258, 75] width 64 height 17
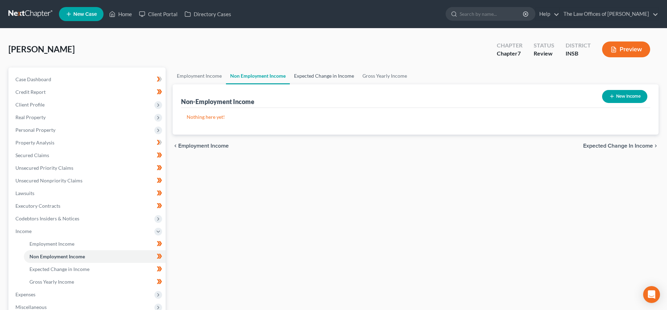
click at [306, 77] on link "Expected Change in Income" at bounding box center [324, 75] width 68 height 17
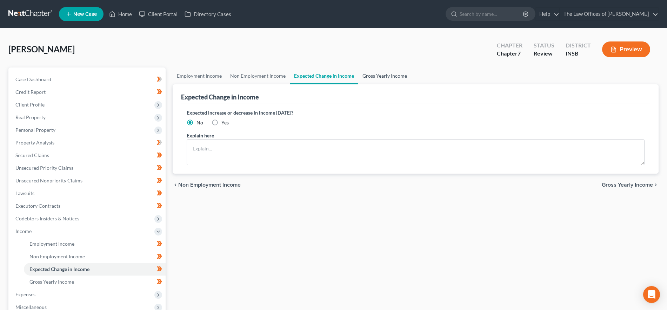
click at [377, 74] on link "Gross Yearly Income" at bounding box center [384, 75] width 53 height 17
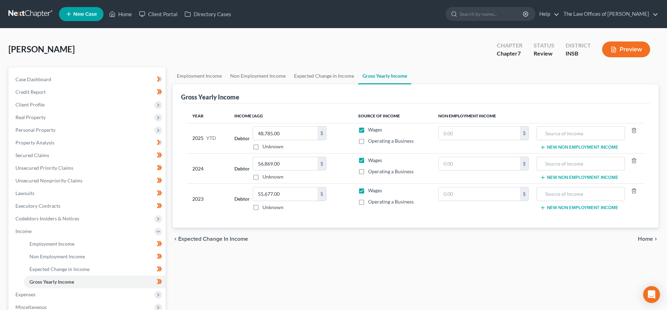
scroll to position [114, 0]
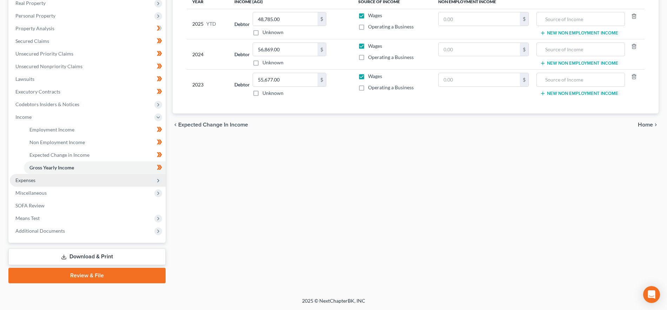
click at [69, 178] on span "Expenses" at bounding box center [88, 180] width 156 height 13
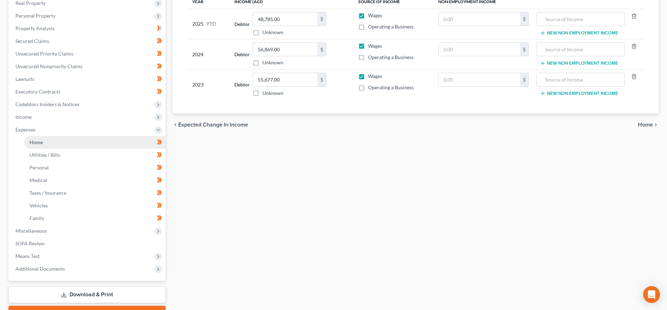
click at [60, 138] on link "Home" at bounding box center [95, 142] width 142 height 13
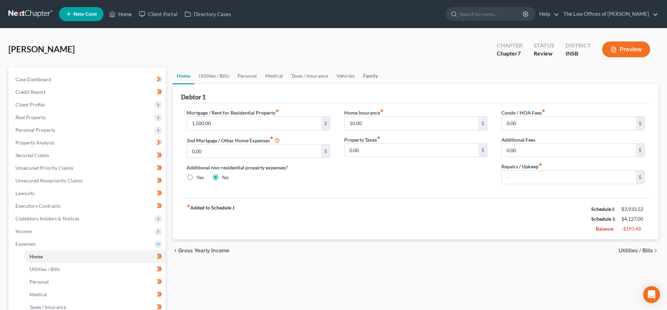
click at [373, 78] on link "Family" at bounding box center [370, 75] width 23 height 17
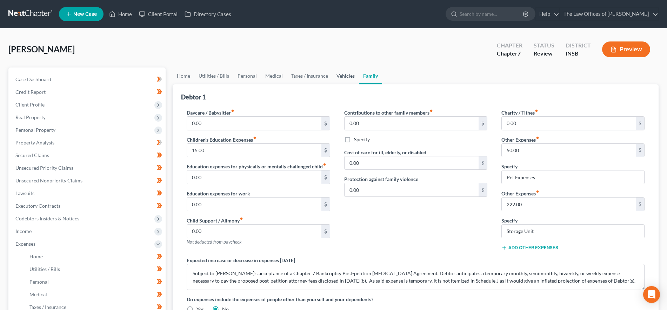
click at [344, 74] on link "Vehicles" at bounding box center [345, 75] width 27 height 17
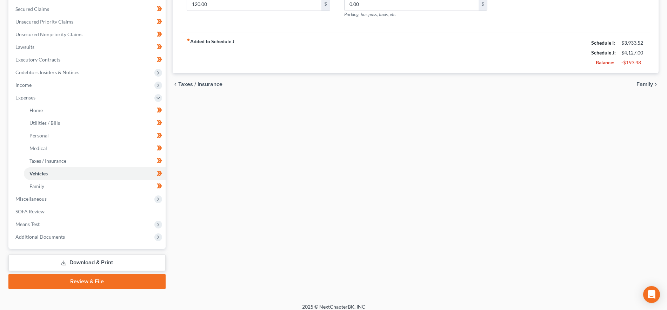
scroll to position [152, 0]
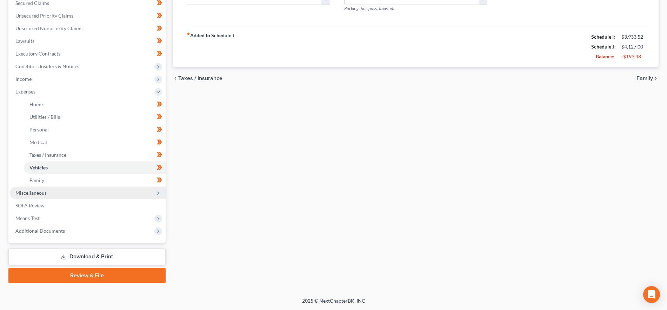
click at [53, 192] on span "Miscellaneous" at bounding box center [88, 192] width 156 height 13
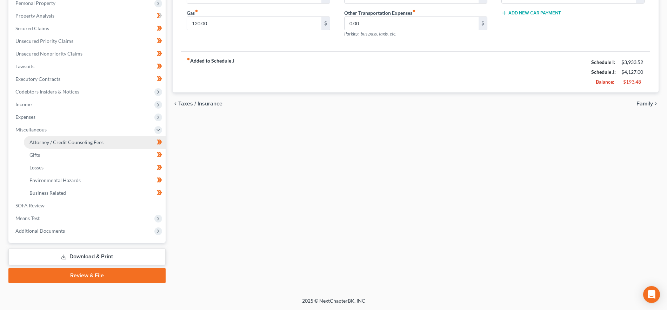
click at [77, 140] on span "Attorney / Credit Counseling Fees" at bounding box center [66, 142] width 74 height 6
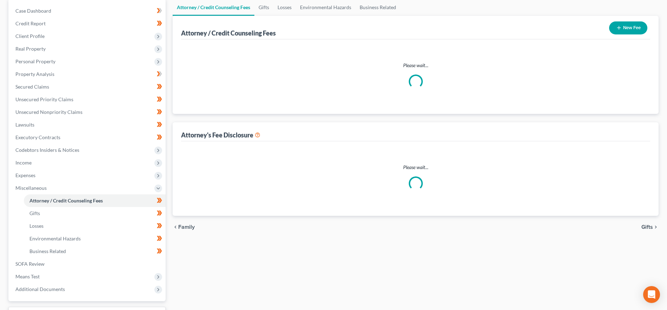
scroll to position [8, 0]
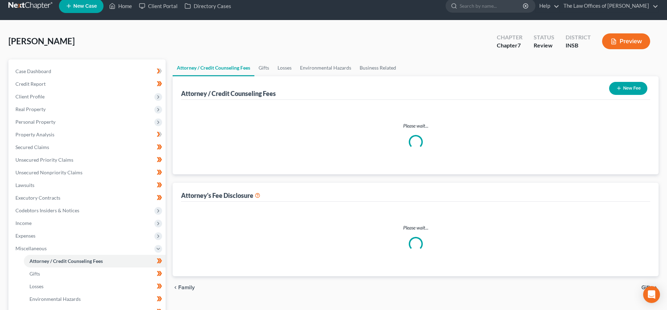
select select "18"
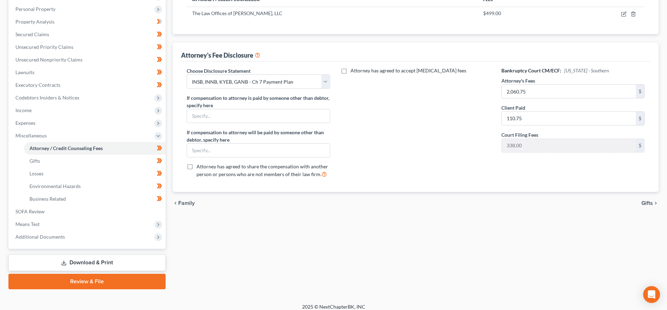
scroll to position [127, 0]
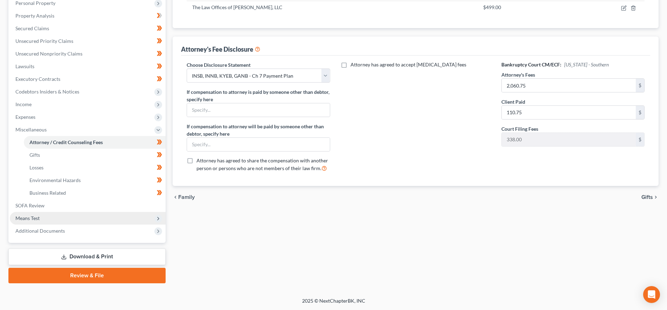
click at [104, 219] on span "Means Test" at bounding box center [88, 218] width 156 height 13
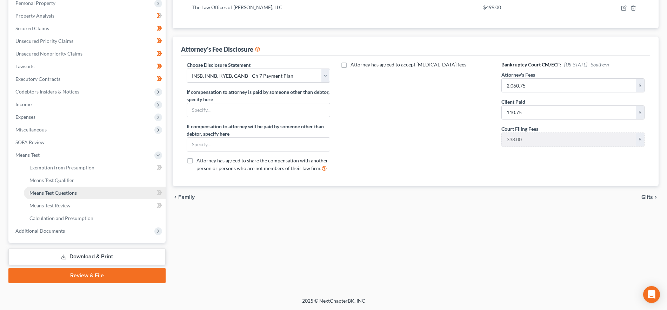
click at [92, 187] on link "Means Test Questions" at bounding box center [95, 192] width 142 height 13
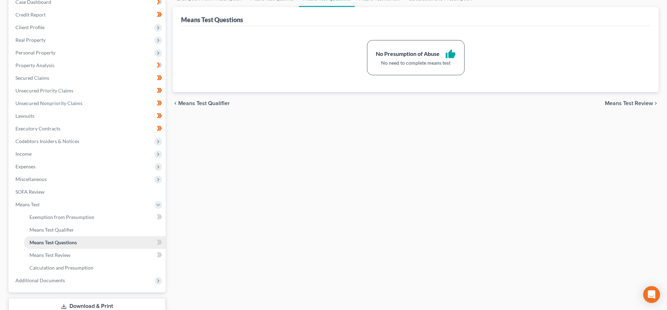
scroll to position [127, 0]
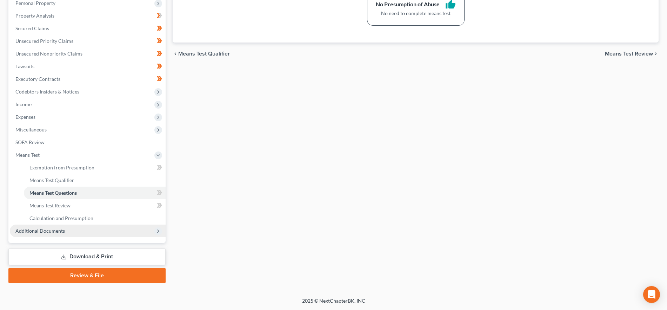
click at [71, 230] on span "Additional Documents" at bounding box center [88, 230] width 156 height 13
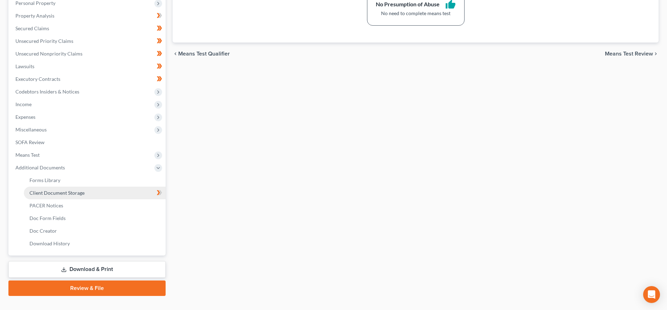
click at [77, 188] on link "Client Document Storage" at bounding box center [95, 192] width 142 height 13
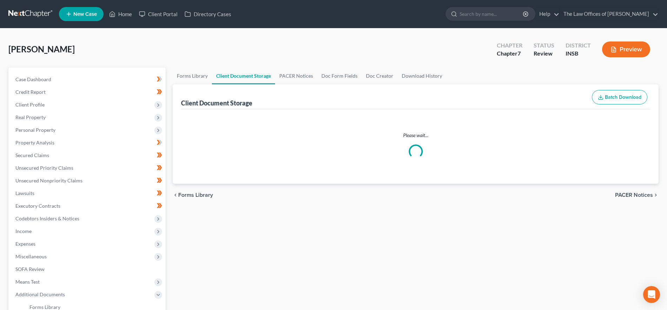
select select "9"
select select "15"
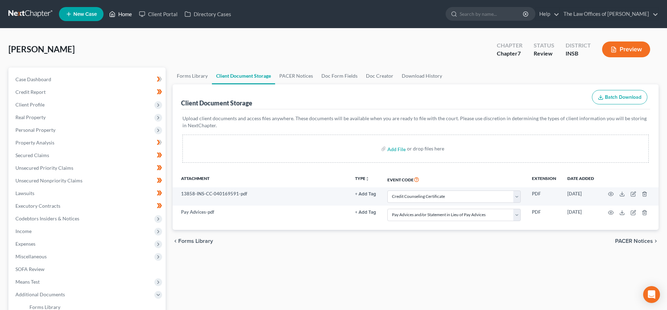
click at [120, 13] on link "Home" at bounding box center [121, 14] width 30 height 13
